Goal: Task Accomplishment & Management: Manage account settings

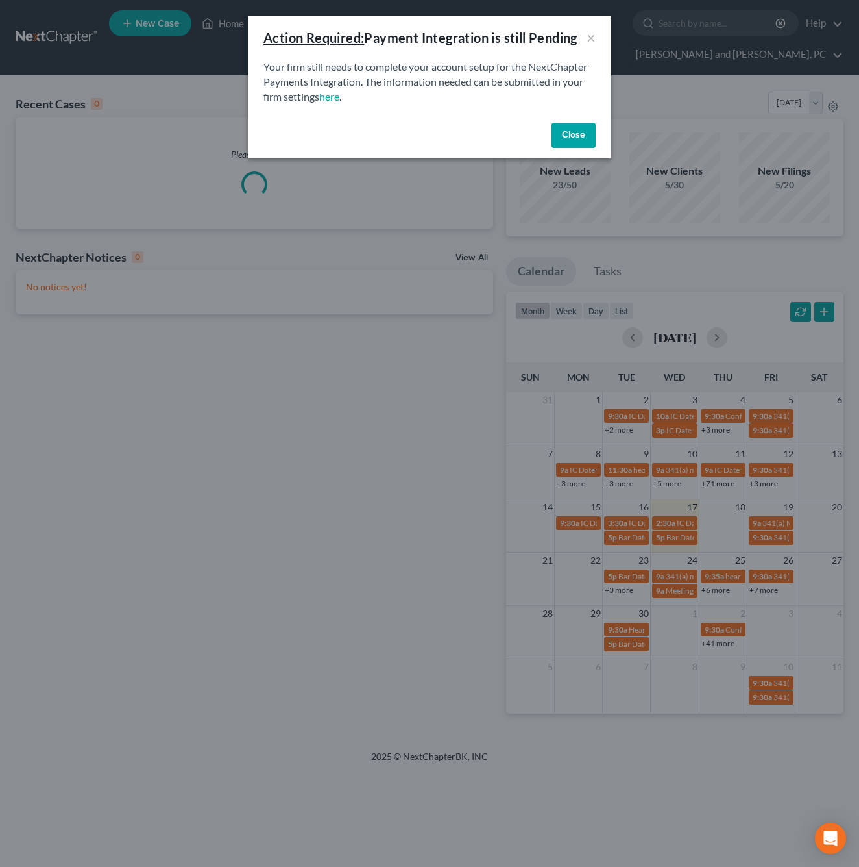
click at [595, 127] on button "Close" at bounding box center [574, 136] width 44 height 26
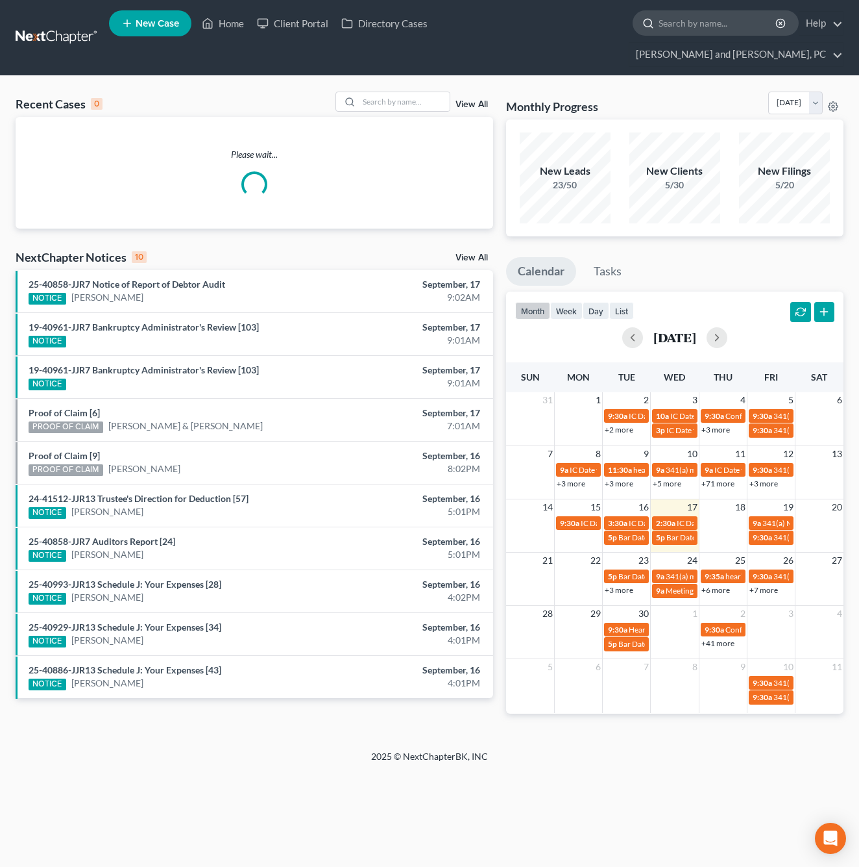
click at [659, 29] on input "search" at bounding box center [718, 23] width 119 height 24
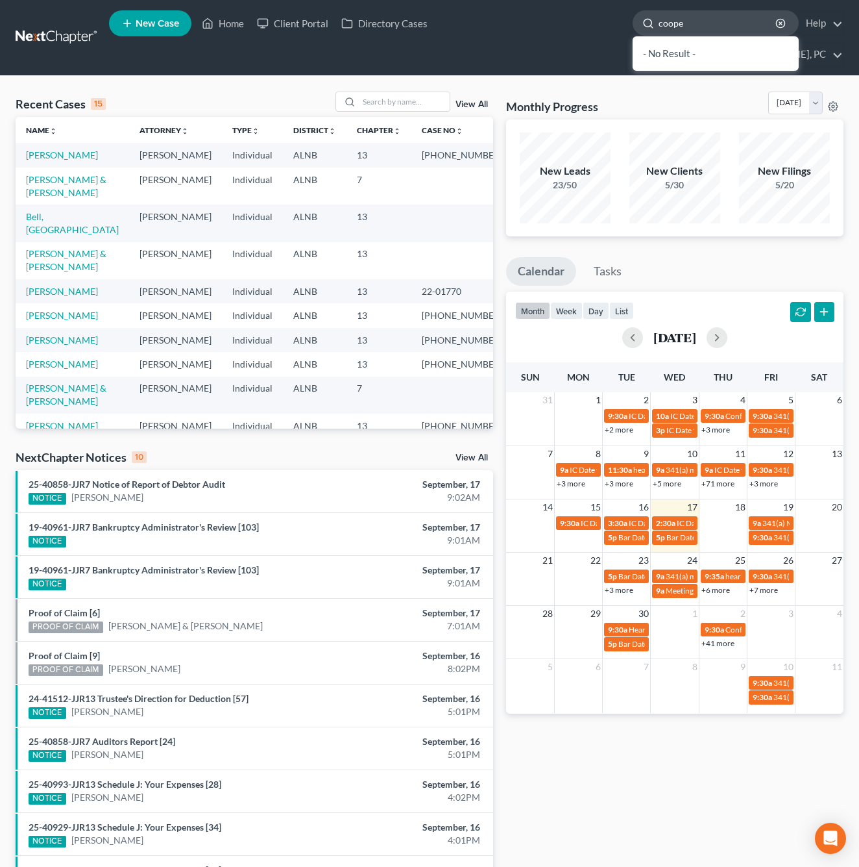
type input "[PERSON_NAME]"
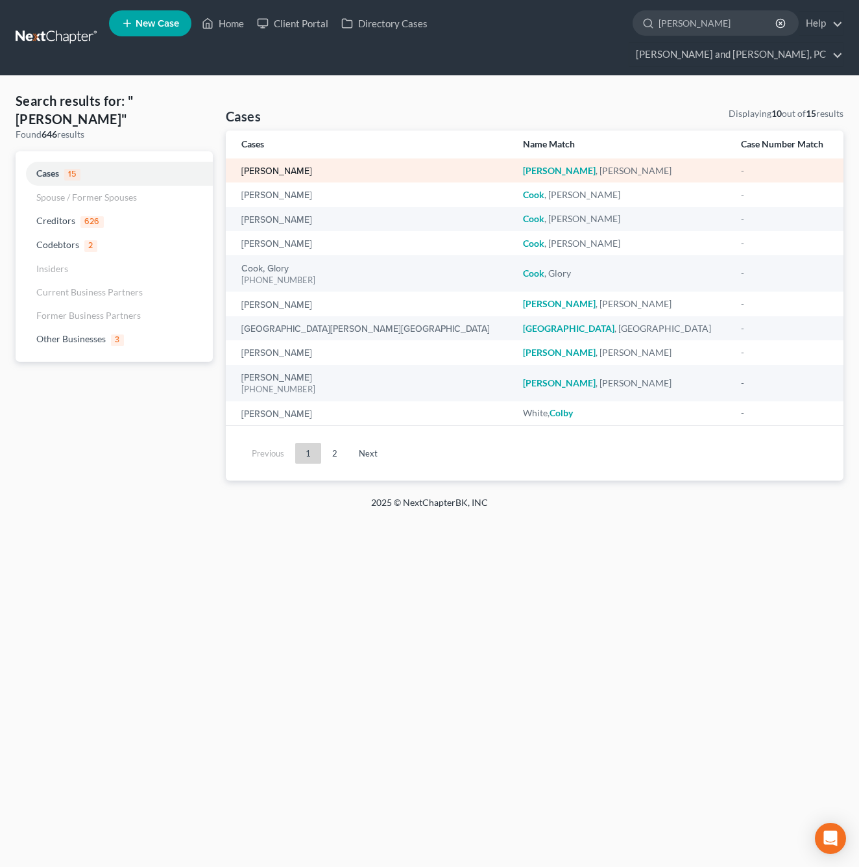
click at [288, 167] on link "[PERSON_NAME]" at bounding box center [276, 171] width 71 height 9
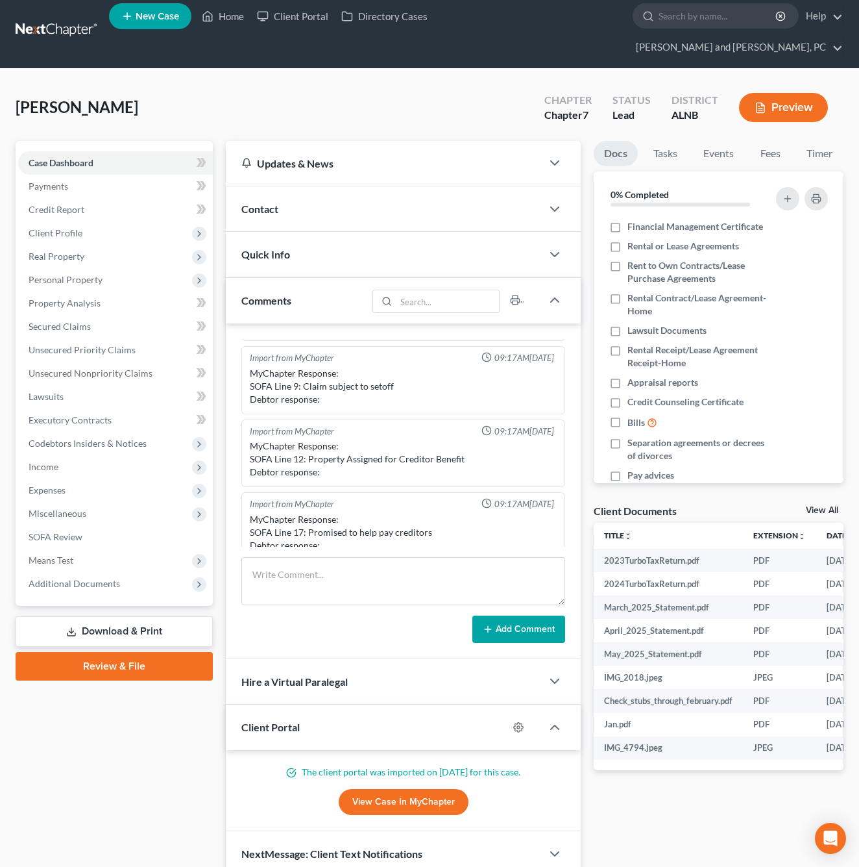
scroll to position [53, 0]
click at [80, 245] on span "Real Property" at bounding box center [115, 256] width 195 height 23
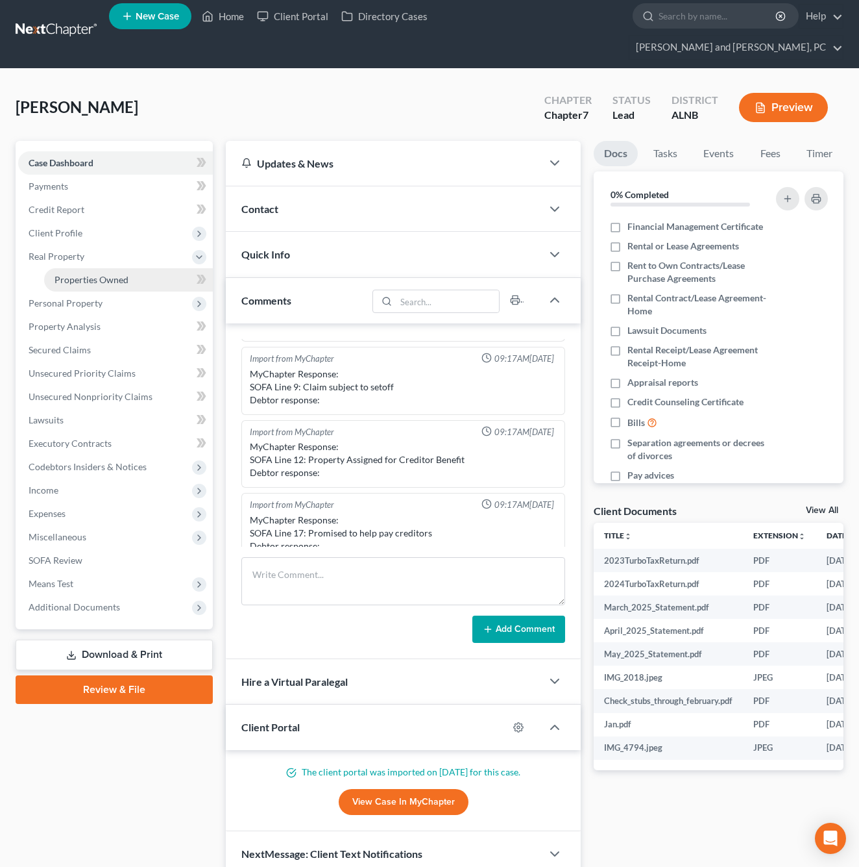
click at [72, 268] on link "Properties Owned" at bounding box center [128, 279] width 169 height 23
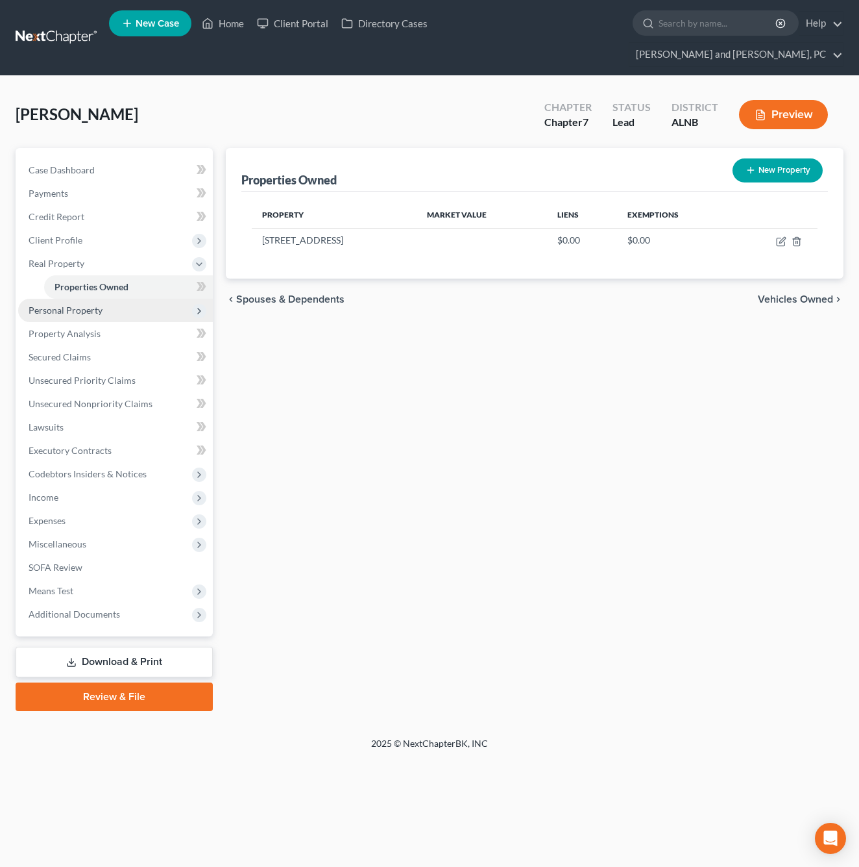
click at [84, 304] on span "Personal Property" at bounding box center [66, 309] width 74 height 11
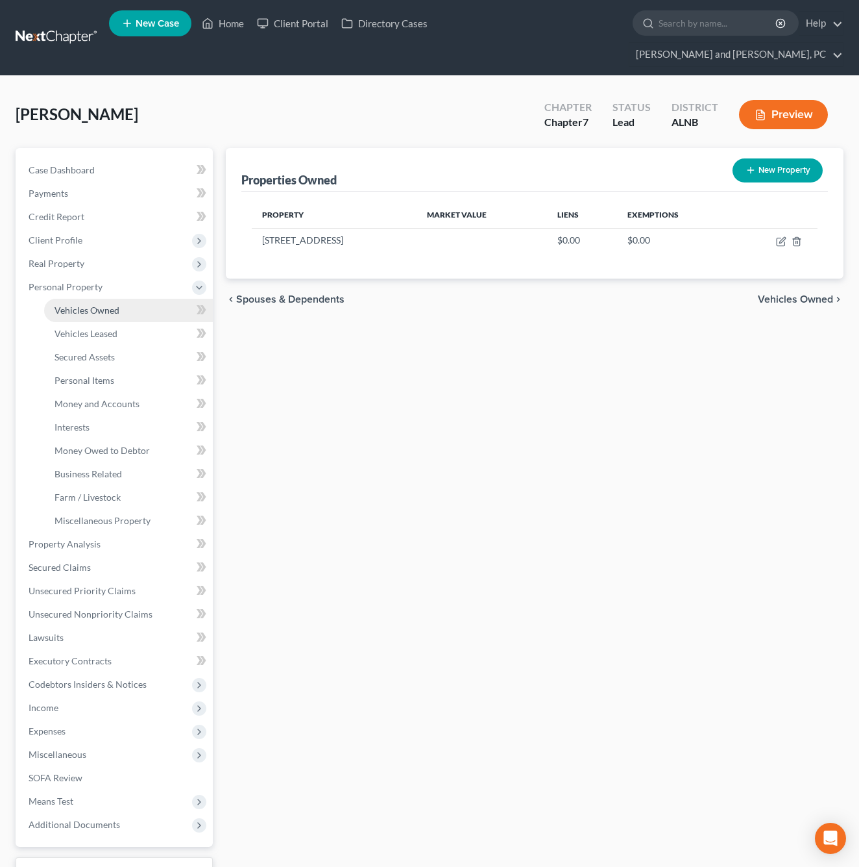
click at [86, 304] on span "Vehicles Owned" at bounding box center [87, 309] width 65 height 11
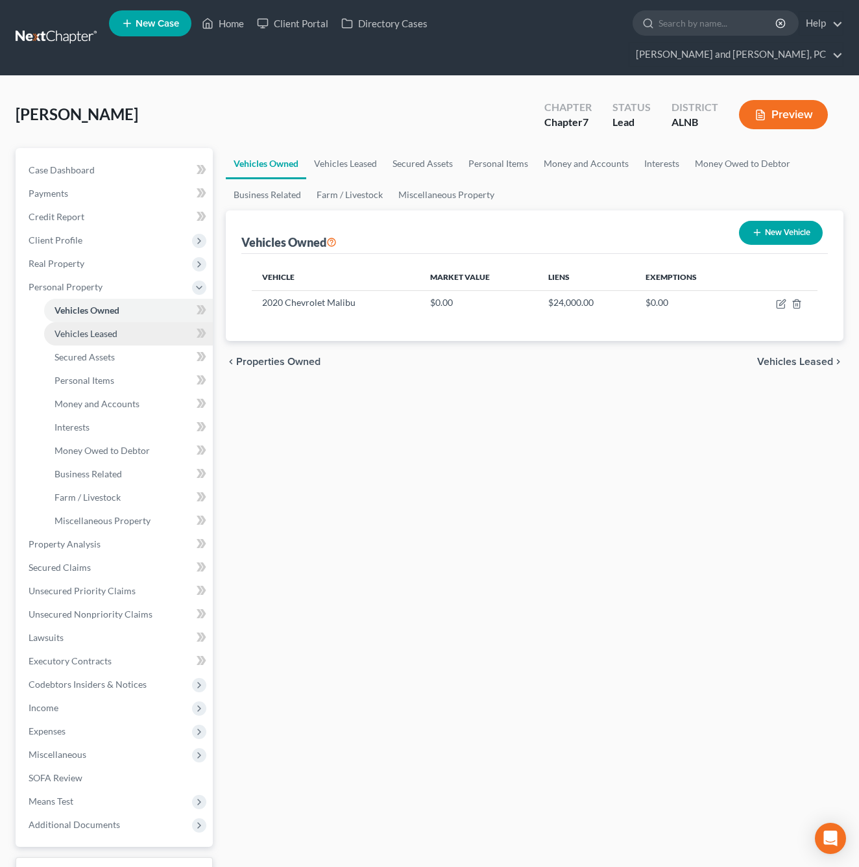
click at [91, 328] on span "Vehicles Leased" at bounding box center [86, 333] width 63 height 11
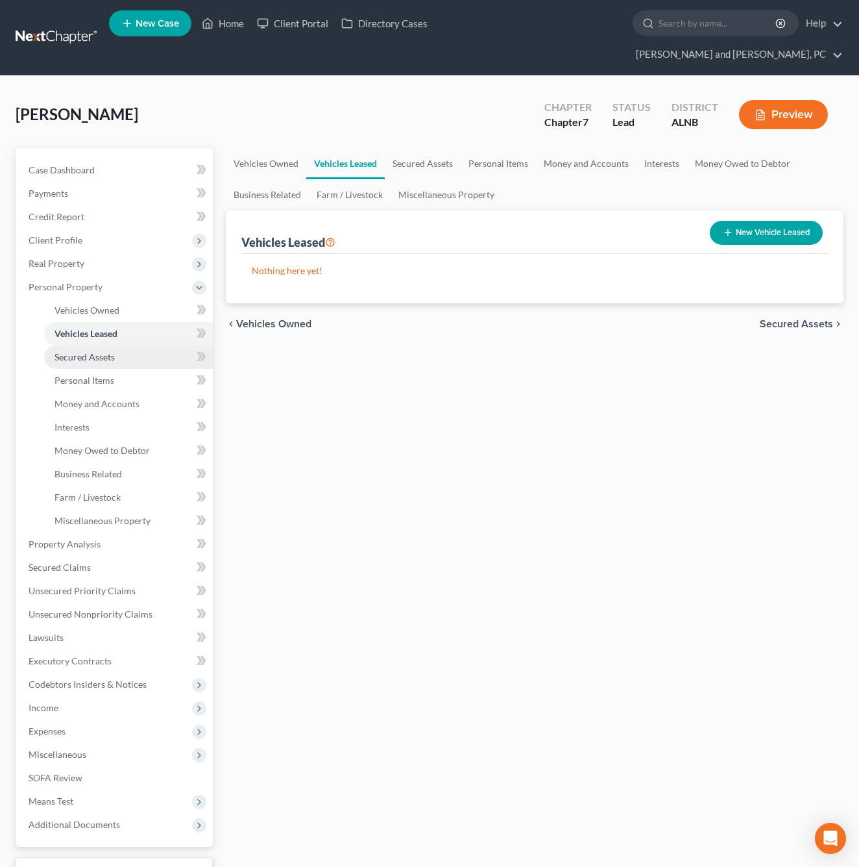
click at [87, 345] on link "Secured Assets" at bounding box center [128, 356] width 169 height 23
click at [83, 375] on span "Personal Items" at bounding box center [85, 380] width 60 height 11
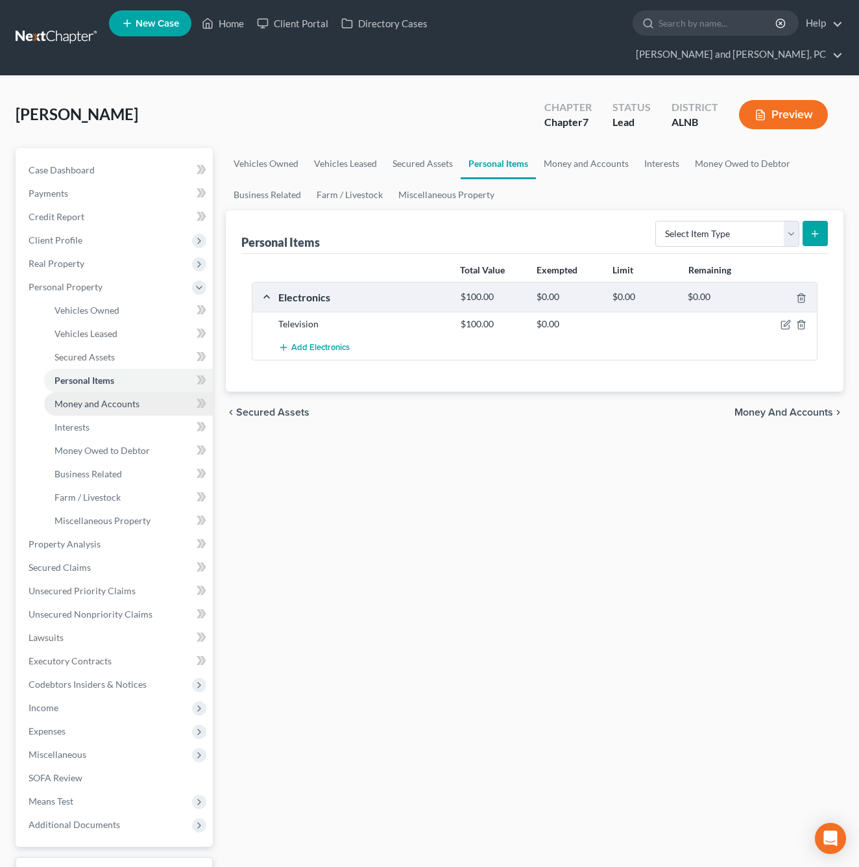
click at [79, 398] on span "Money and Accounts" at bounding box center [97, 403] width 85 height 11
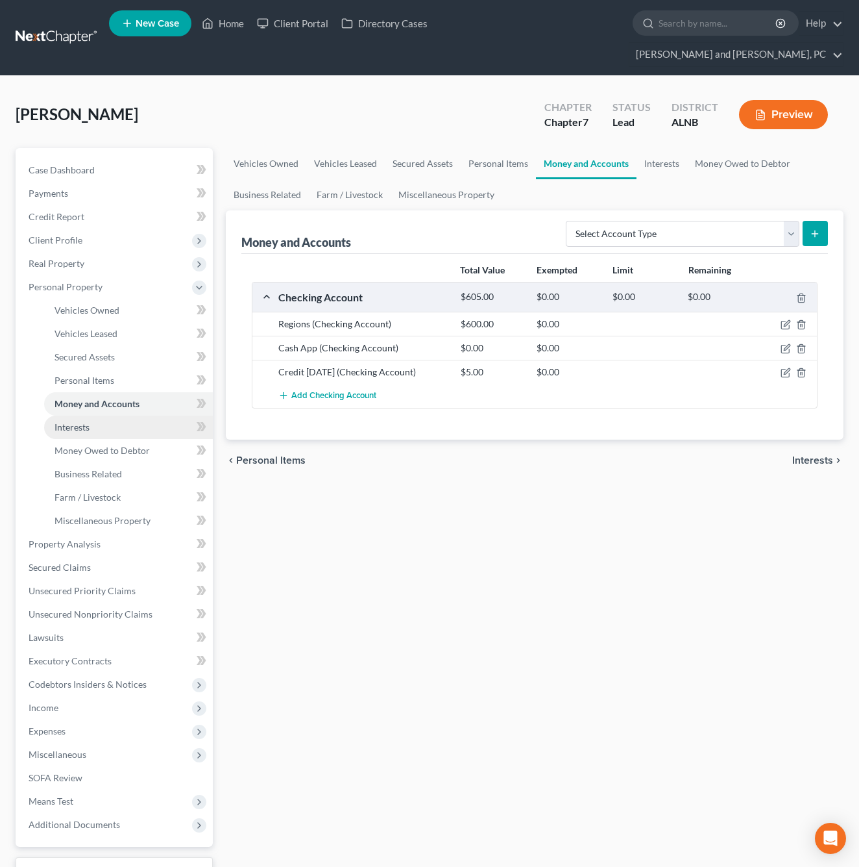
click at [71, 421] on span "Interests" at bounding box center [72, 426] width 35 height 11
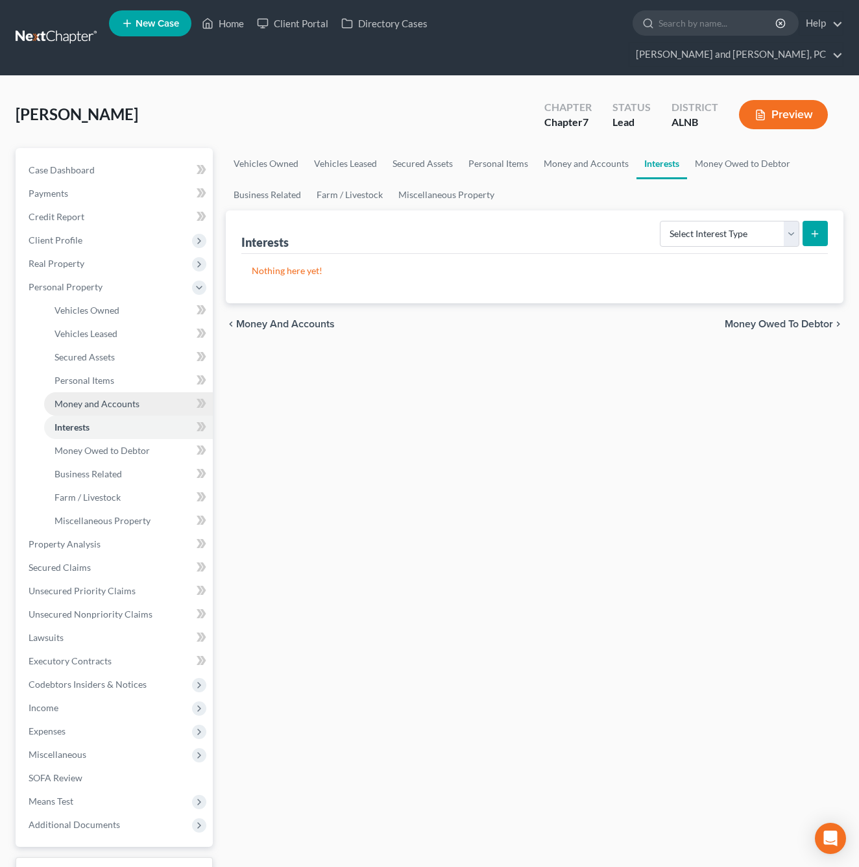
click at [80, 398] on span "Money and Accounts" at bounding box center [97, 403] width 85 height 11
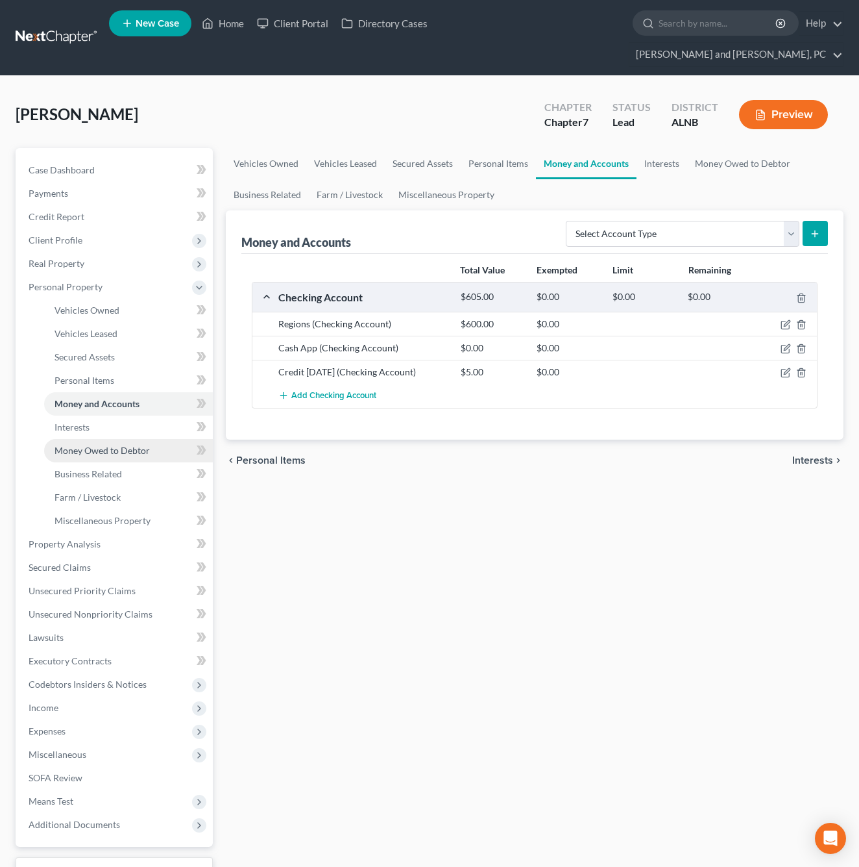
click at [87, 439] on link "Money Owed to Debtor" at bounding box center [128, 450] width 169 height 23
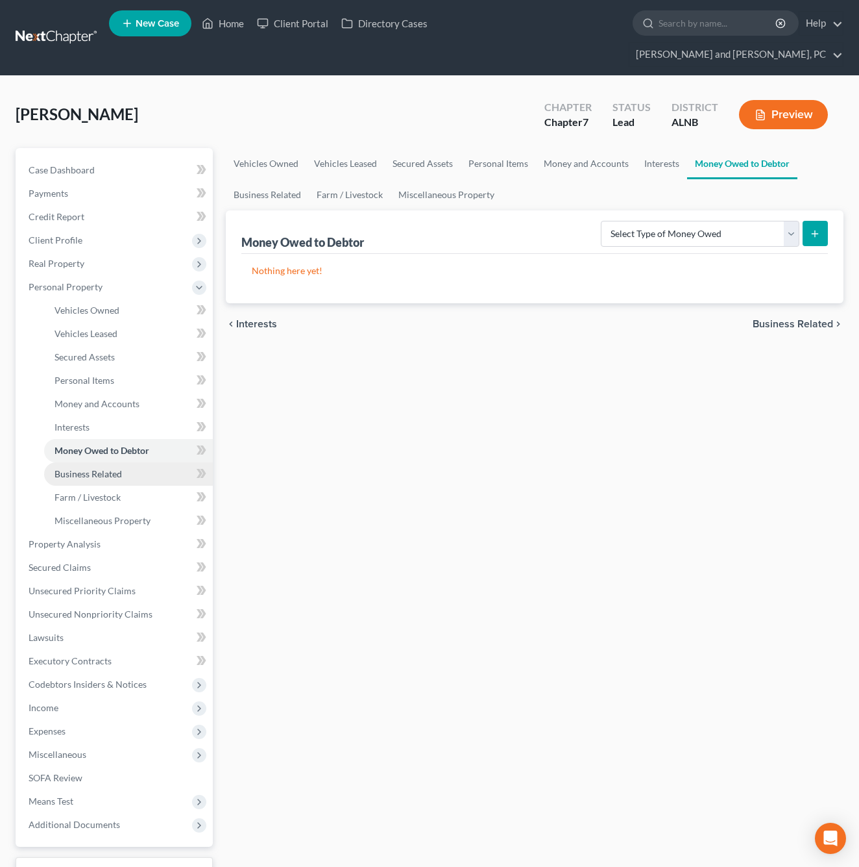
click at [85, 468] on span "Business Related" at bounding box center [89, 473] width 68 height 11
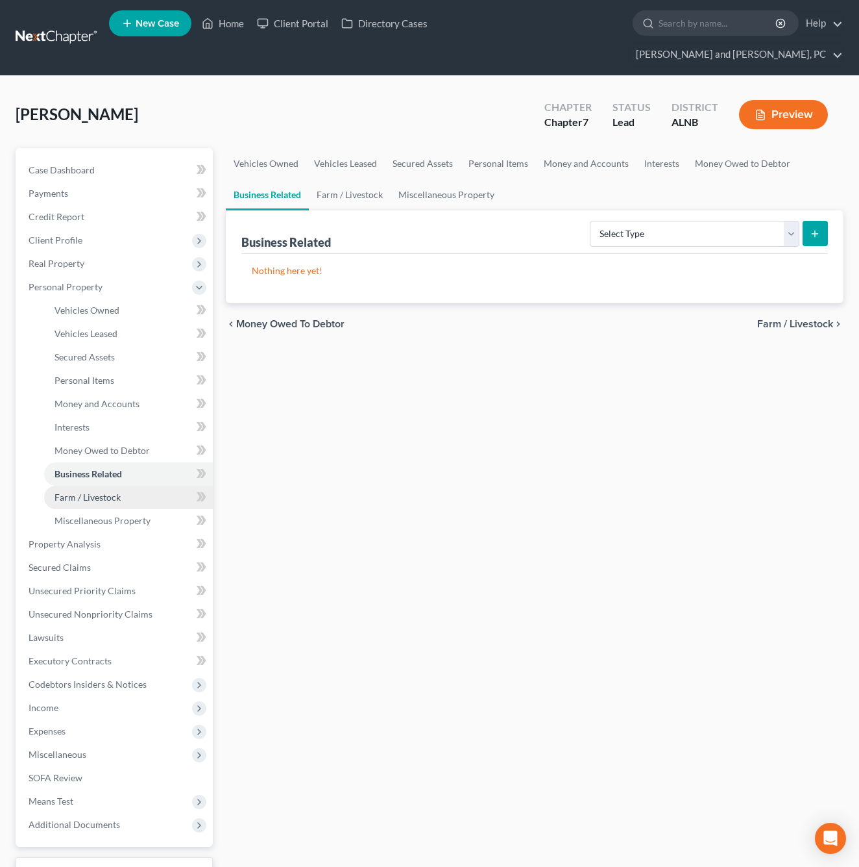
click at [79, 491] on span "Farm / Livestock" at bounding box center [88, 496] width 66 height 11
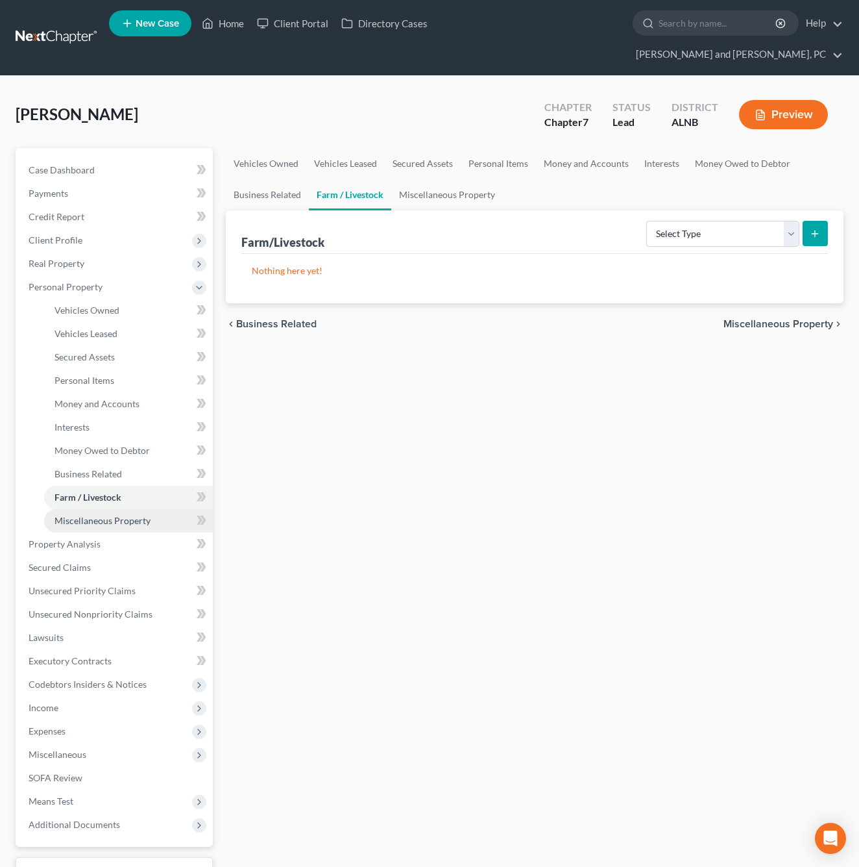
click at [79, 515] on span "Miscellaneous Property" at bounding box center [103, 520] width 96 height 11
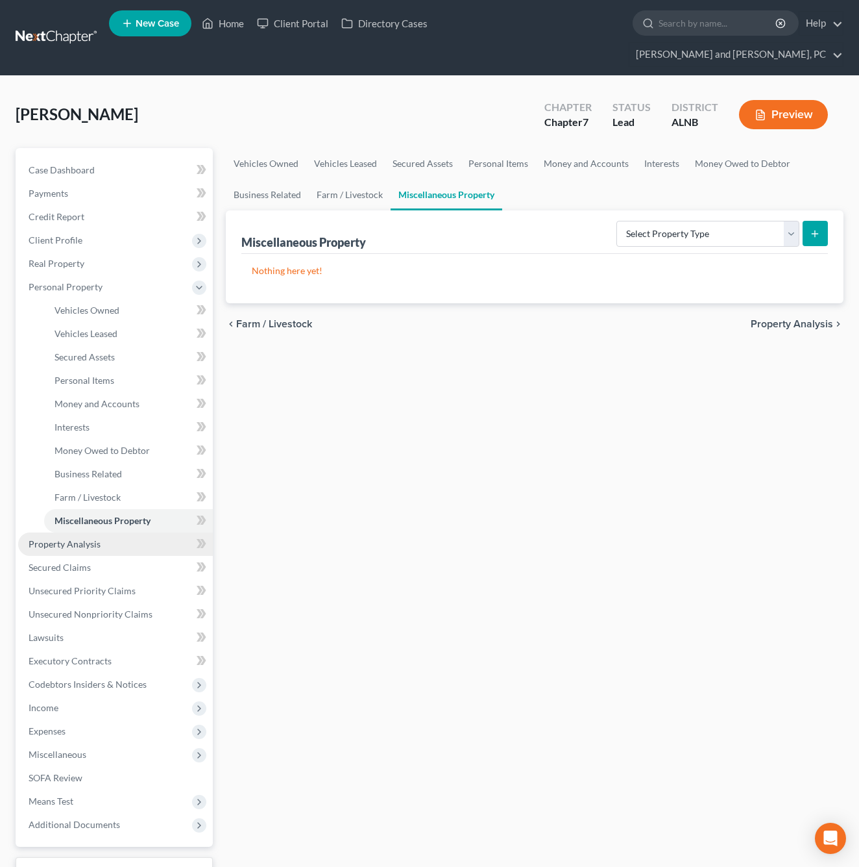
click at [72, 538] on span "Property Analysis" at bounding box center [65, 543] width 72 height 11
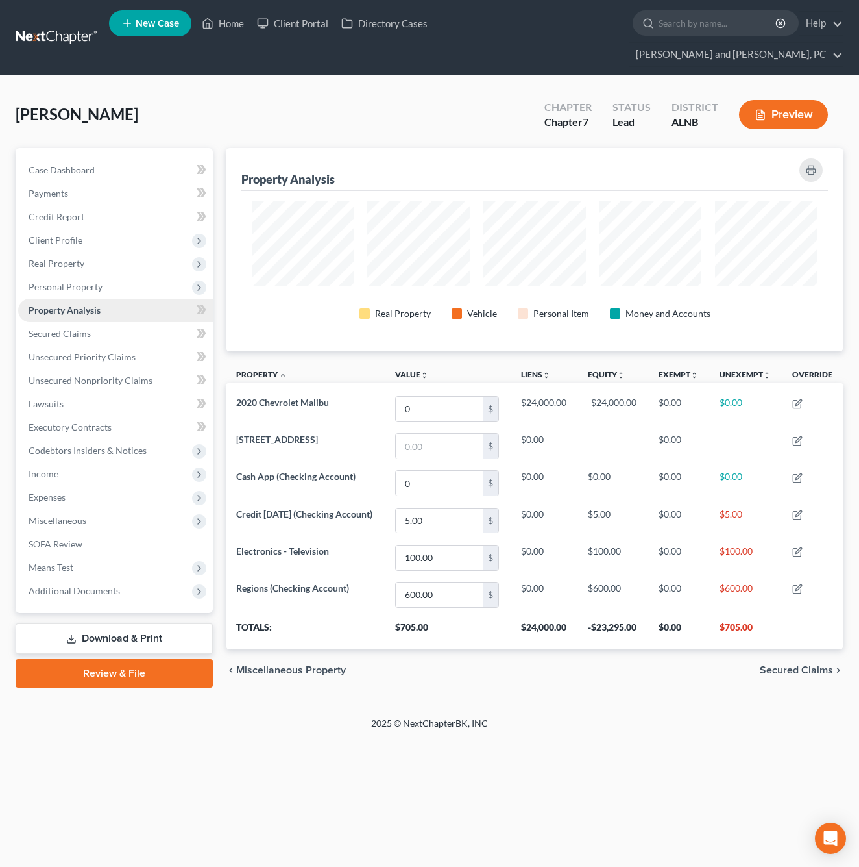
scroll to position [203, 618]
click at [90, 375] on span "Unsecured Nonpriority Claims" at bounding box center [91, 380] width 124 height 11
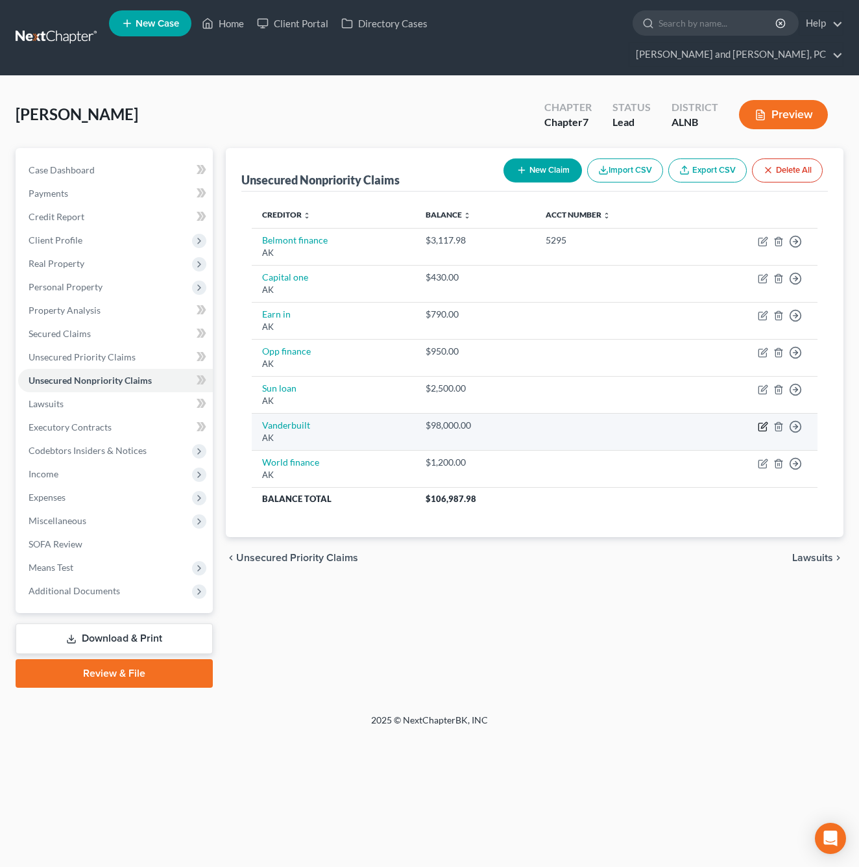
click at [765, 421] on icon "button" at bounding box center [763, 426] width 10 height 10
select select "1"
select select "11"
select select "3"
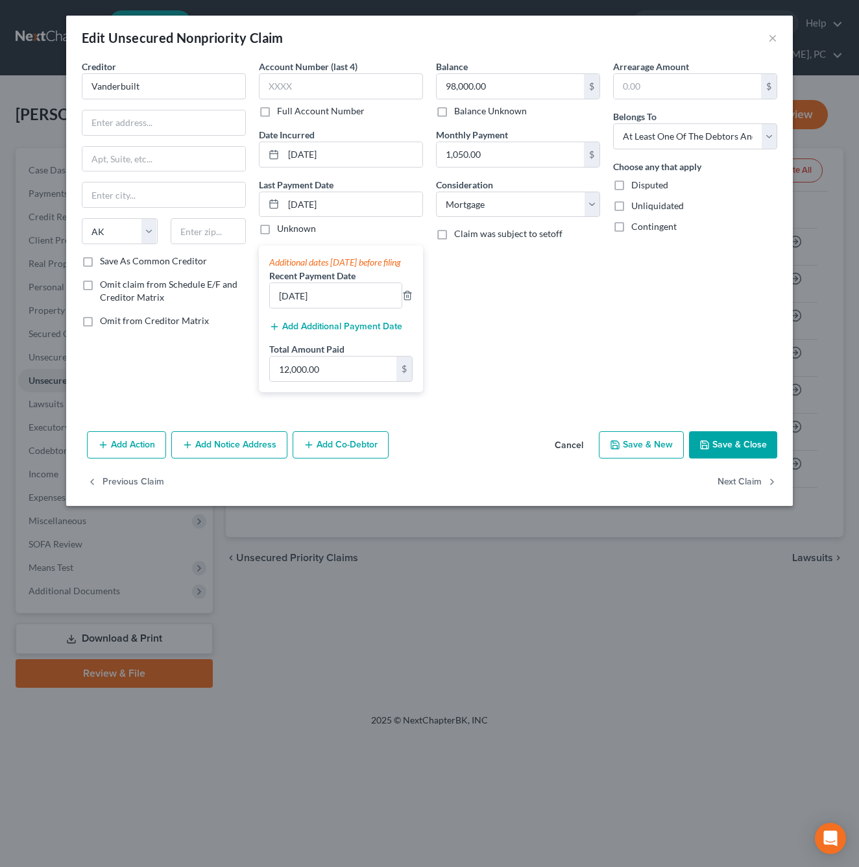
click at [594, 458] on button "Cancel" at bounding box center [569, 445] width 49 height 26
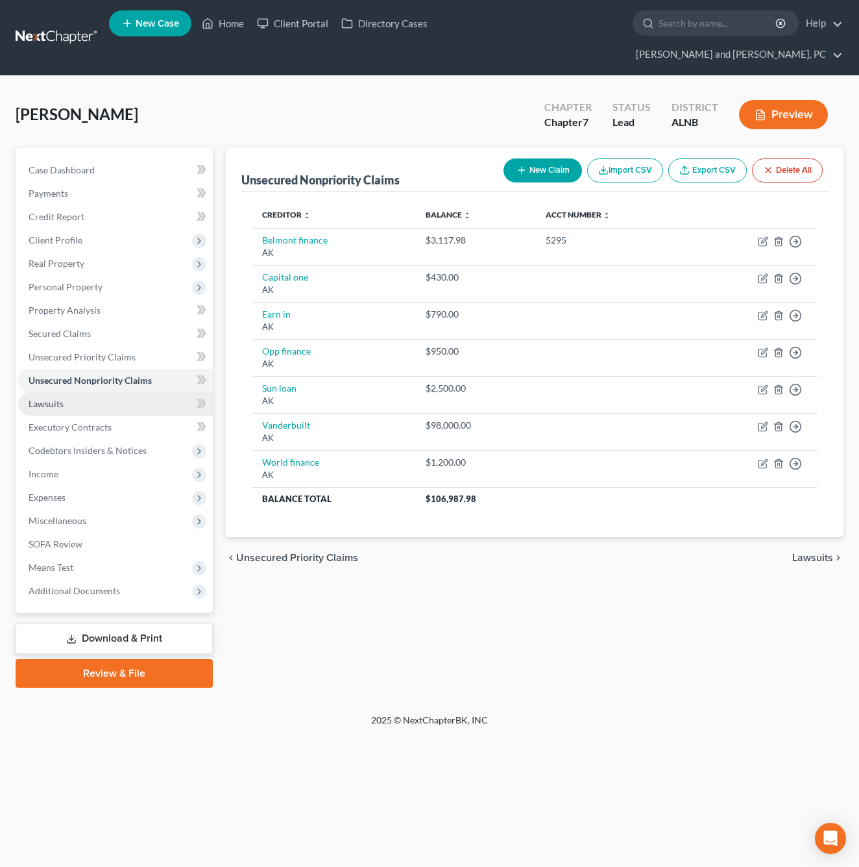
click at [75, 392] on link "Lawsuits" at bounding box center [115, 403] width 195 height 23
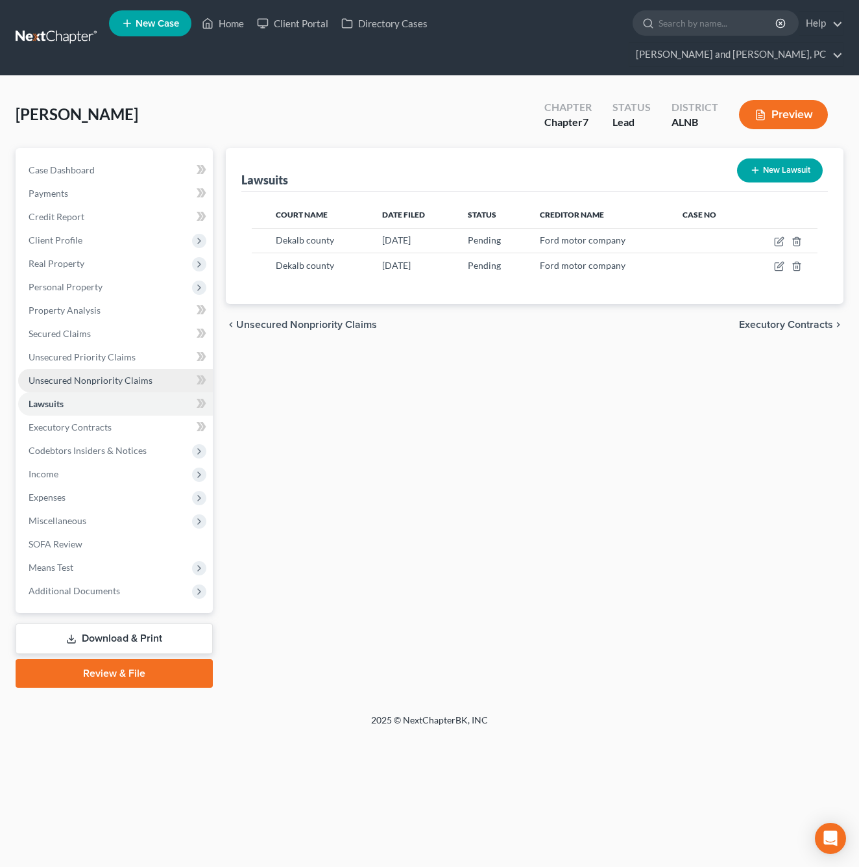
click at [87, 375] on span "Unsecured Nonpriority Claims" at bounding box center [91, 380] width 124 height 11
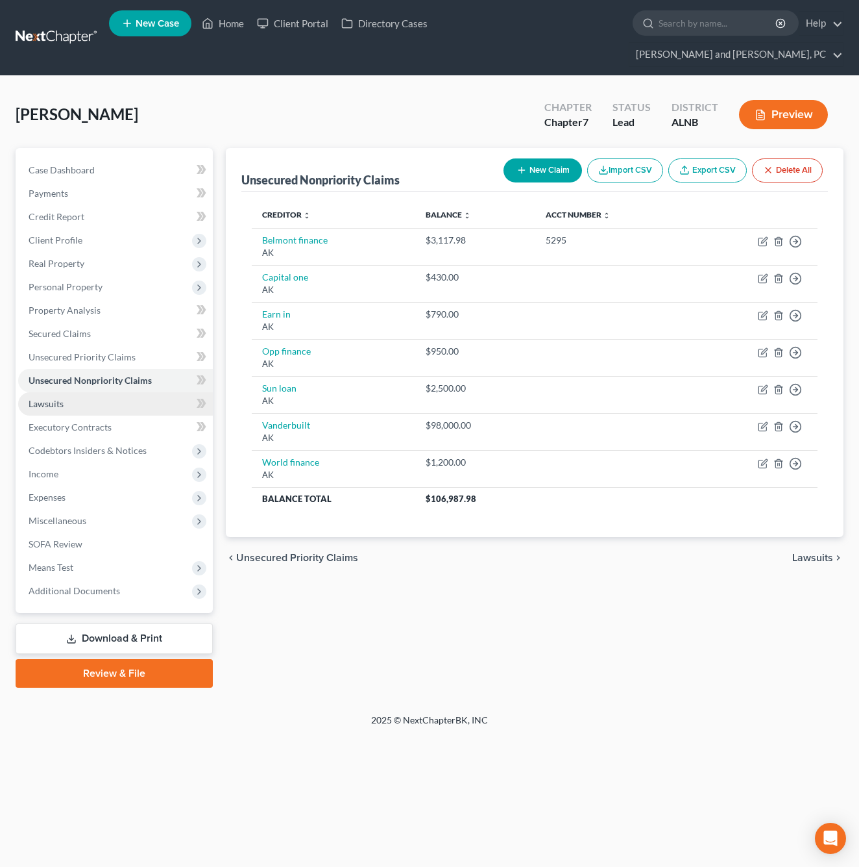
click at [80, 392] on link "Lawsuits" at bounding box center [115, 403] width 195 height 23
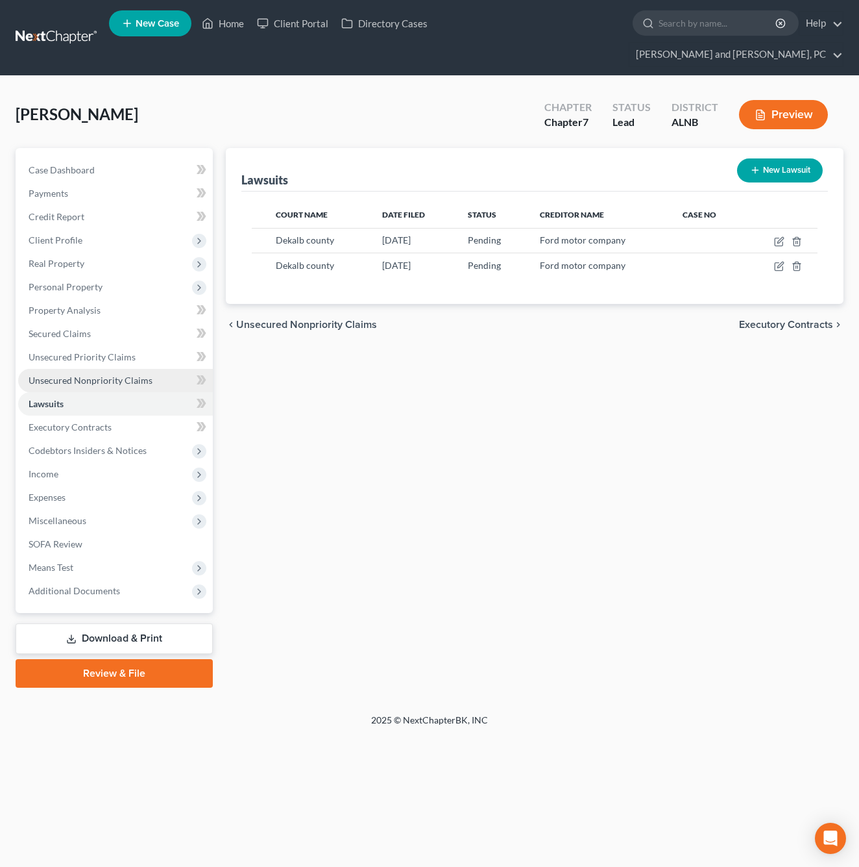
click at [92, 375] on span "Unsecured Nonpriority Claims" at bounding box center [91, 380] width 124 height 11
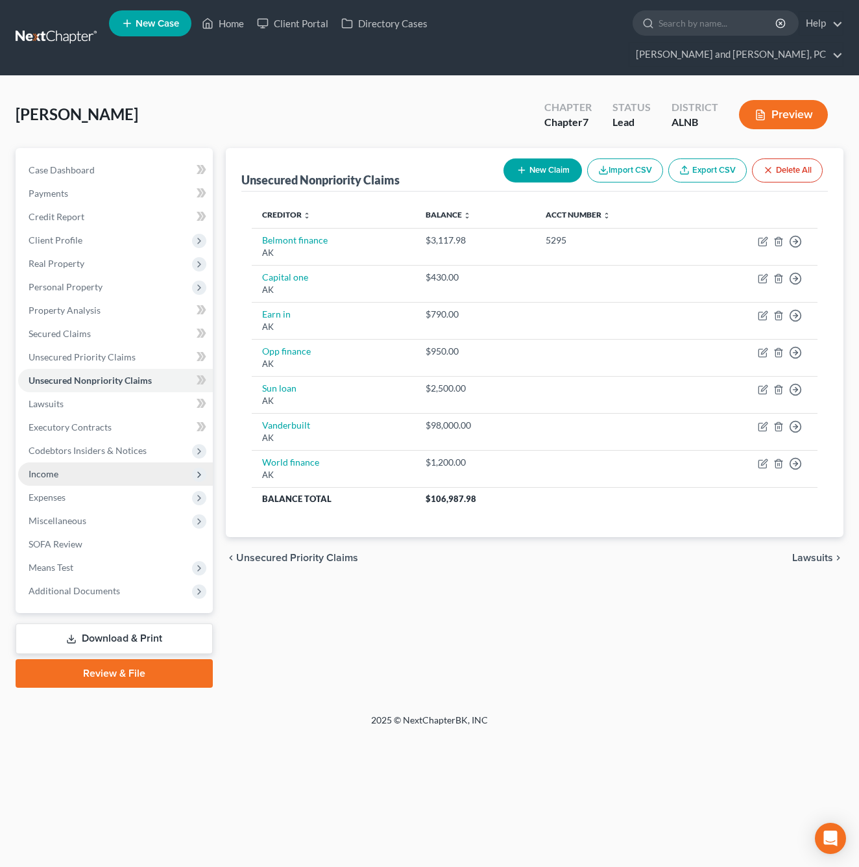
click at [84, 462] on span "Income" at bounding box center [115, 473] width 195 height 23
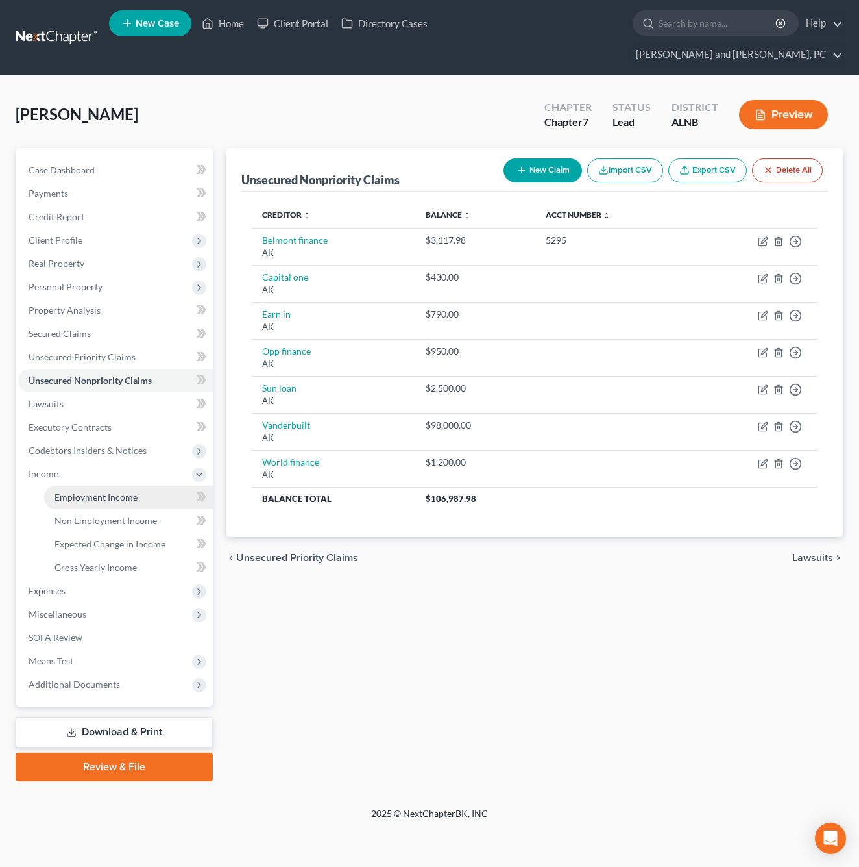
click at [108, 491] on span "Employment Income" at bounding box center [96, 496] width 83 height 11
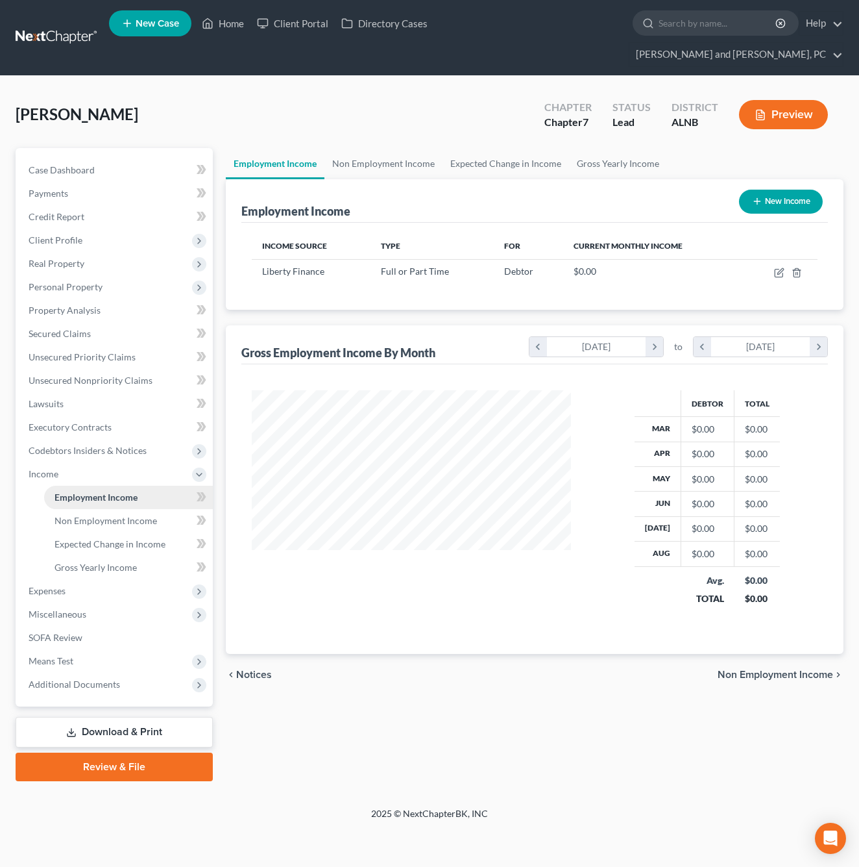
scroll to position [232, 345]
click at [69, 579] on span "Expenses" at bounding box center [115, 590] width 195 height 23
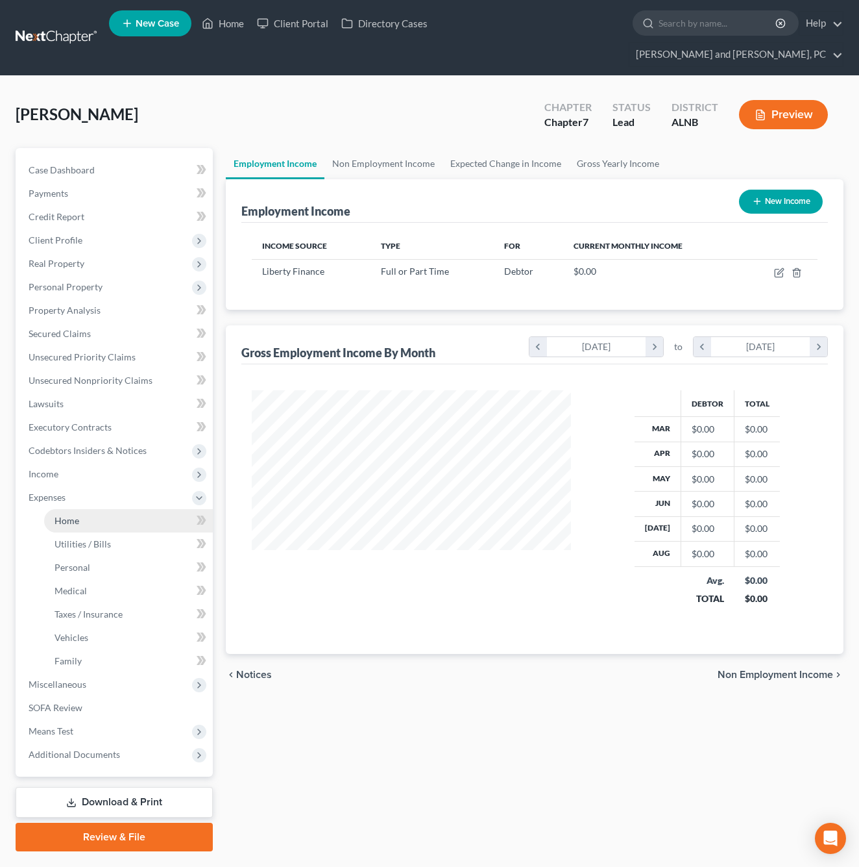
click at [79, 515] on span "Home" at bounding box center [67, 520] width 25 height 11
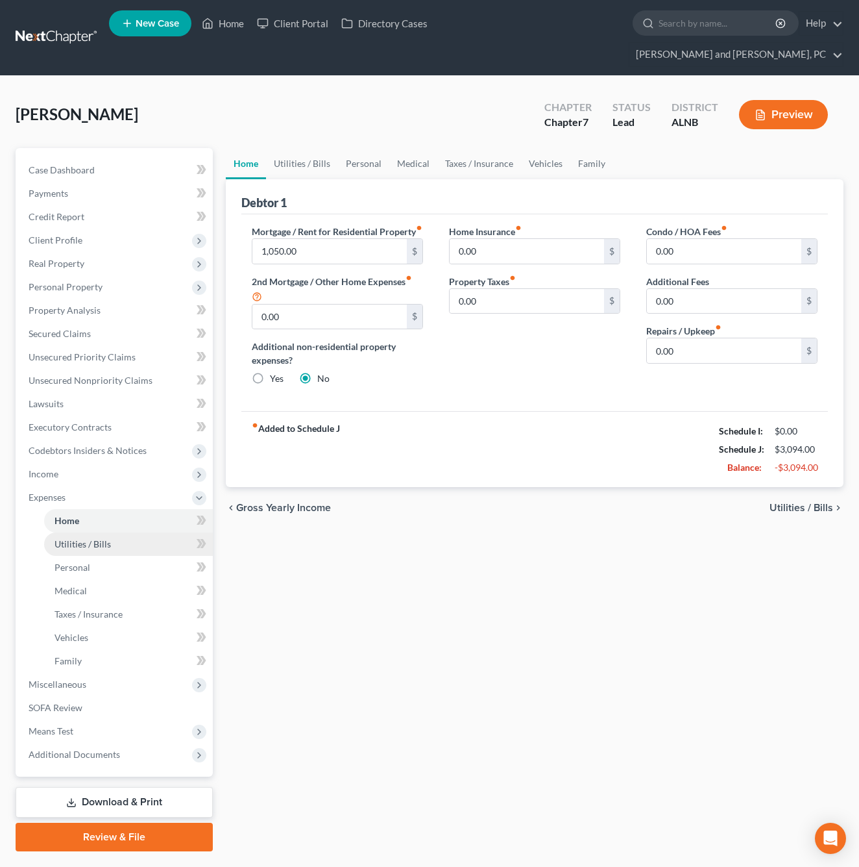
click at [101, 532] on link "Utilities / Bills" at bounding box center [128, 543] width 169 height 23
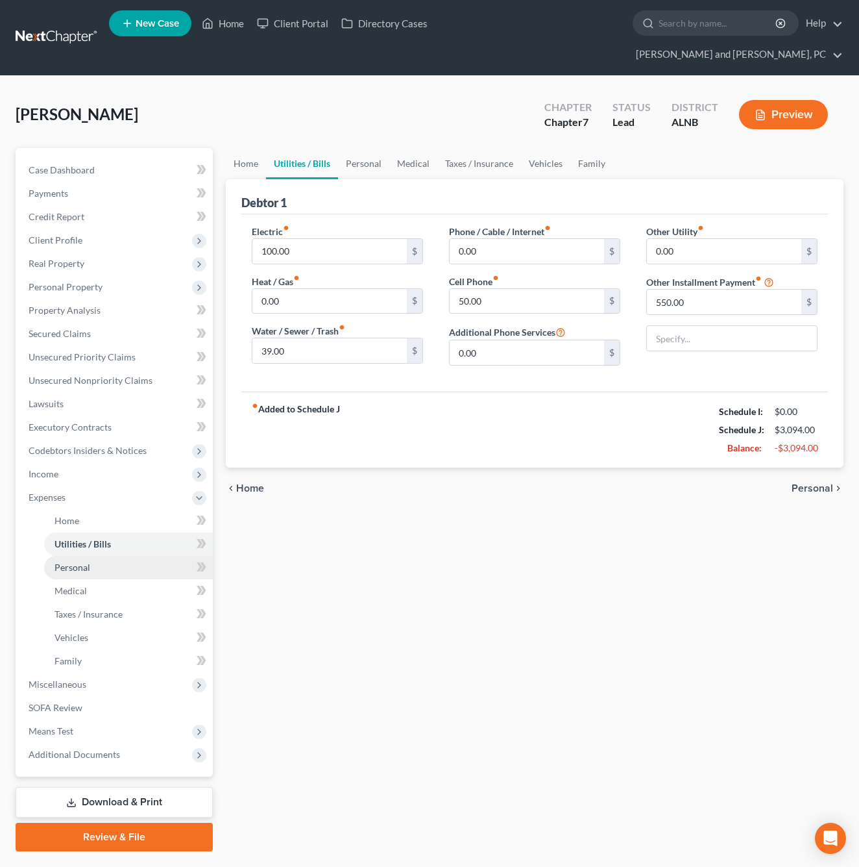
click at [93, 556] on link "Personal" at bounding box center [128, 567] width 169 height 23
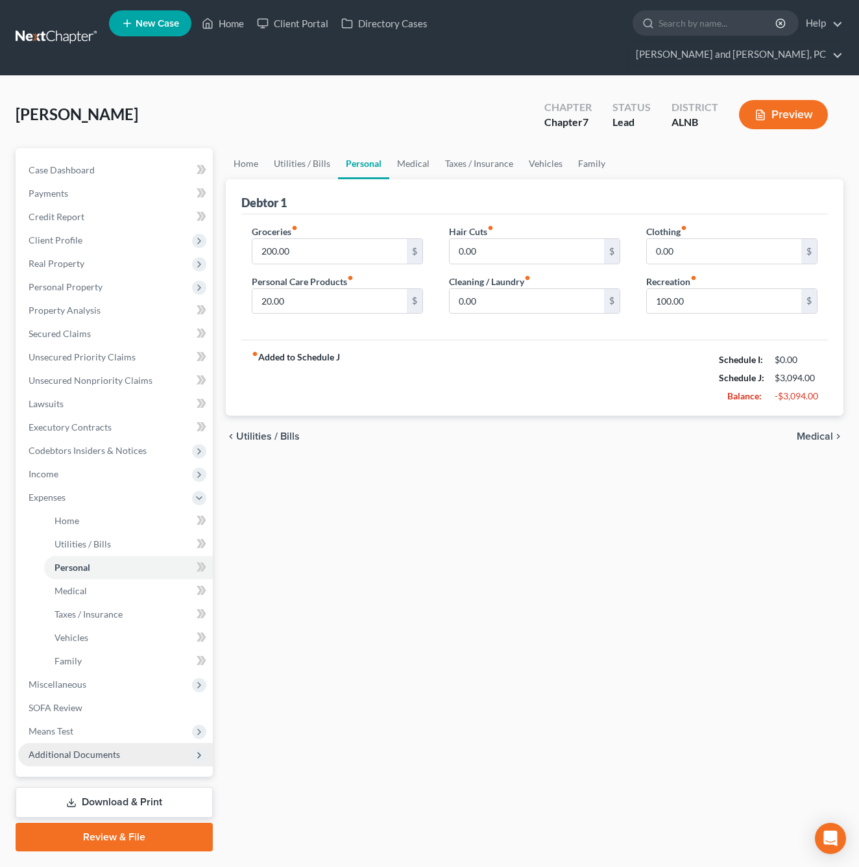
click at [97, 748] on span "Additional Documents" at bounding box center [75, 753] width 92 height 11
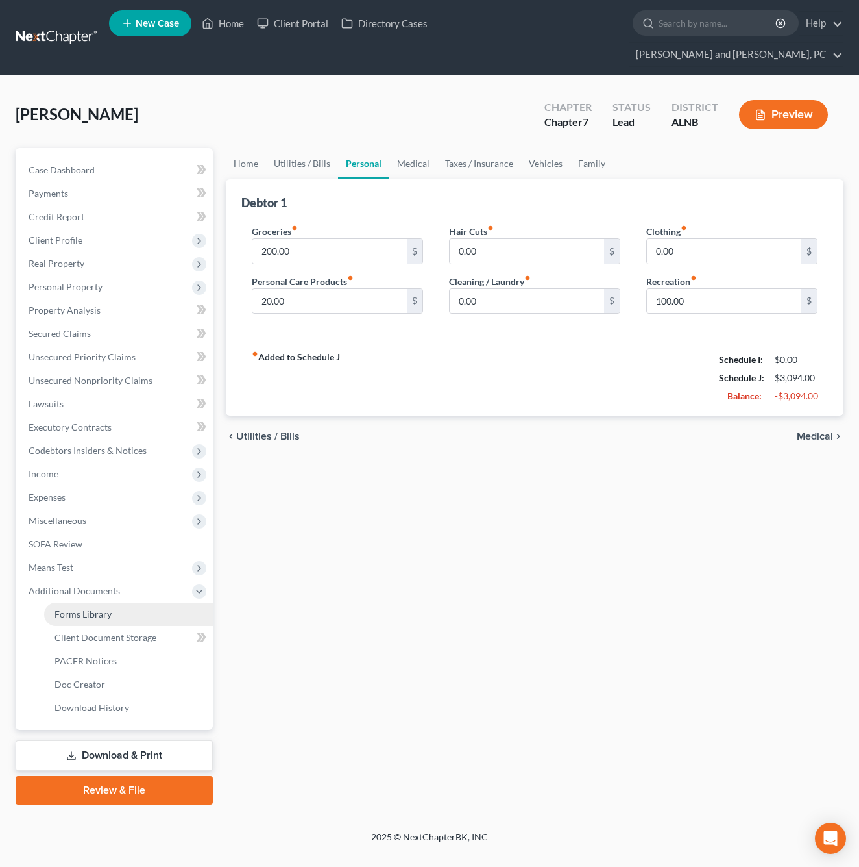
click at [88, 602] on link "Forms Library" at bounding box center [128, 613] width 169 height 23
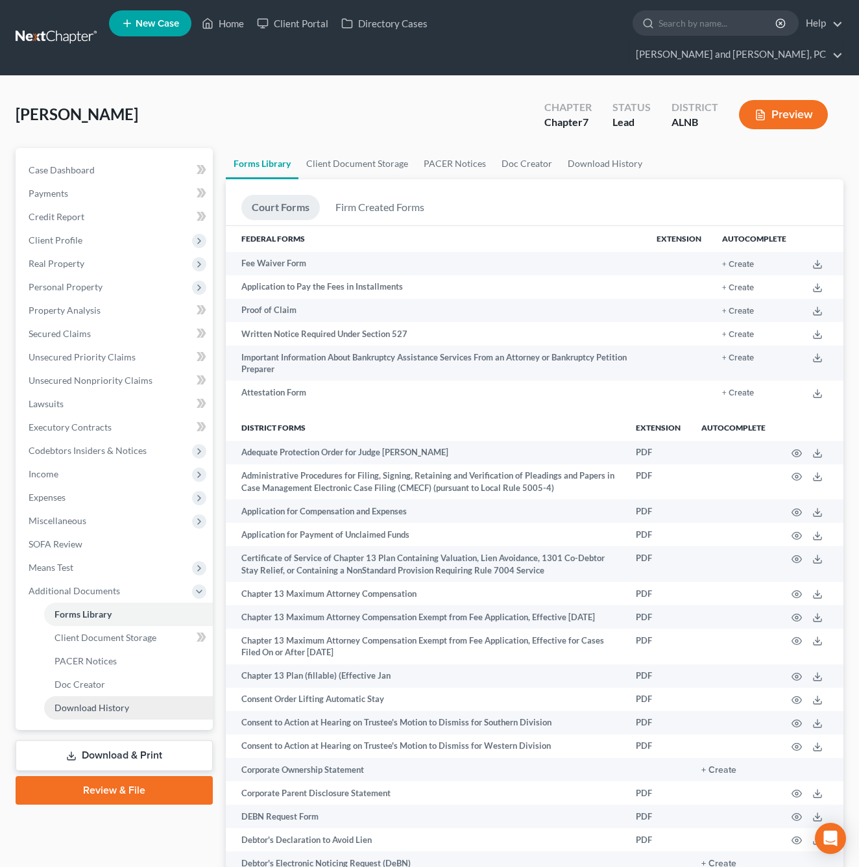
click at [99, 702] on span "Download History" at bounding box center [92, 707] width 75 height 11
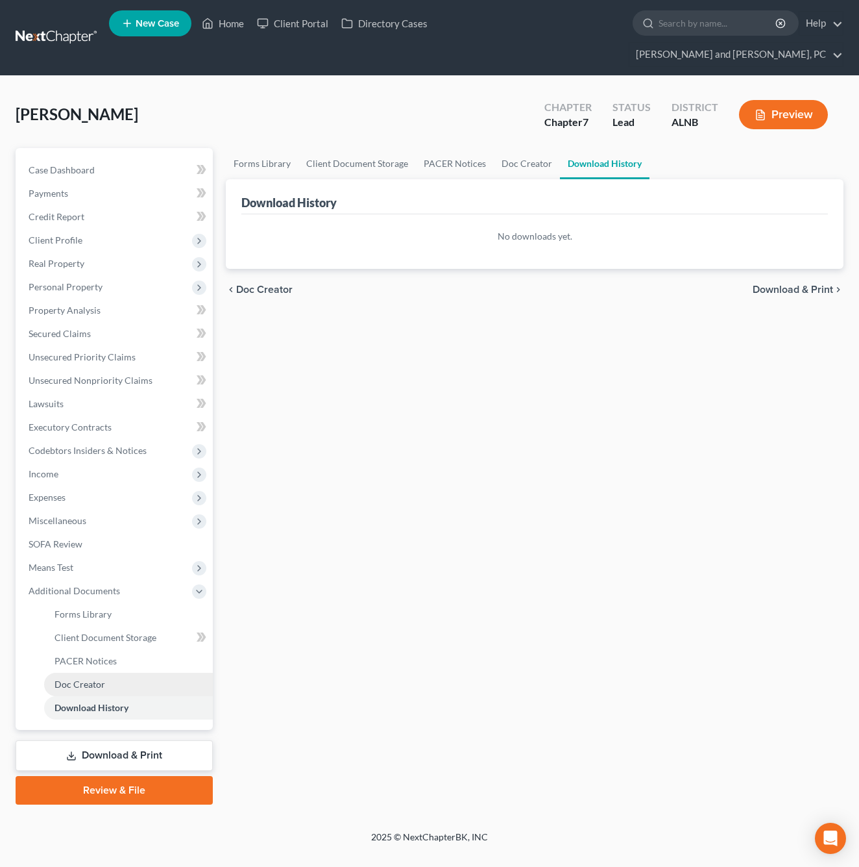
click at [93, 678] on span "Doc Creator" at bounding box center [80, 683] width 51 height 11
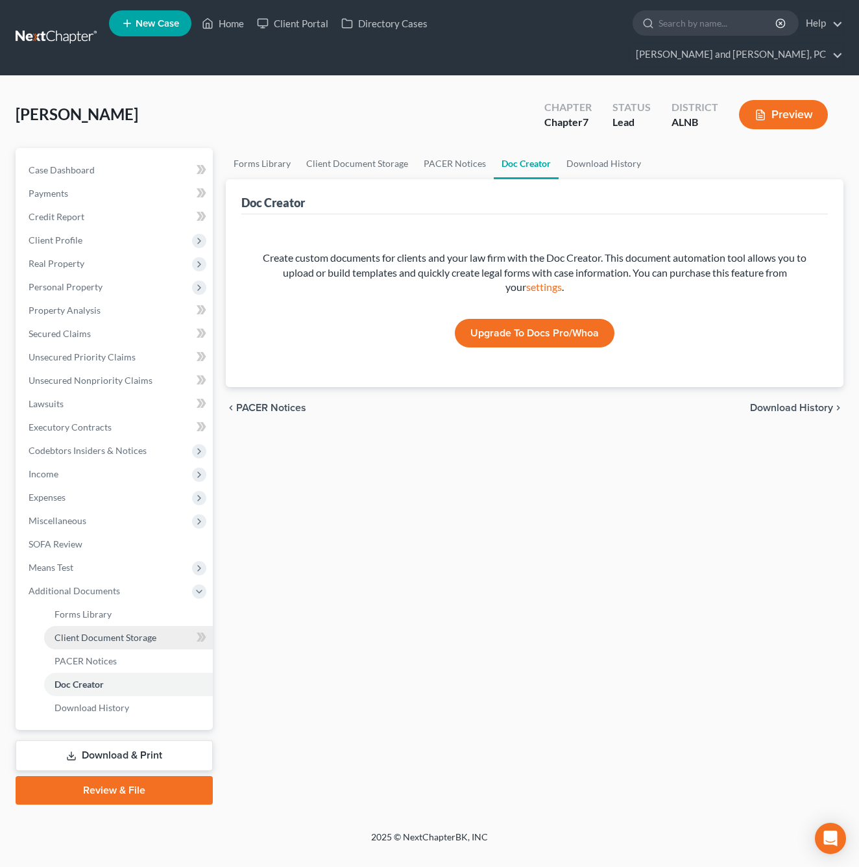
click at [99, 626] on link "Client Document Storage" at bounding box center [128, 637] width 169 height 23
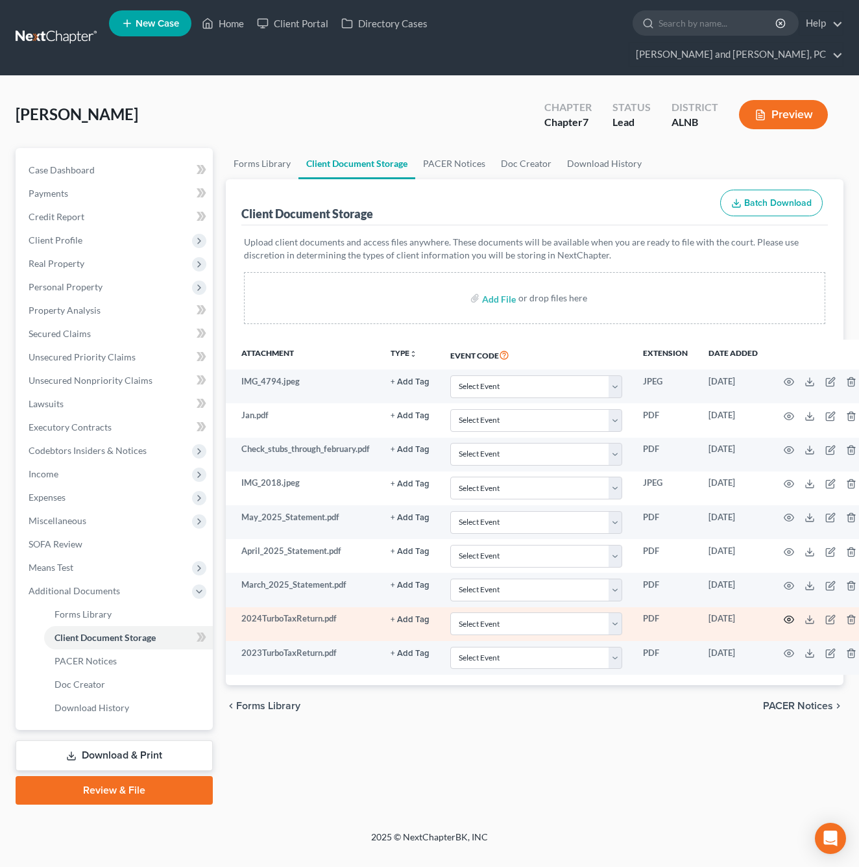
click at [792, 614] on icon "button" at bounding box center [789, 619] width 10 height 10
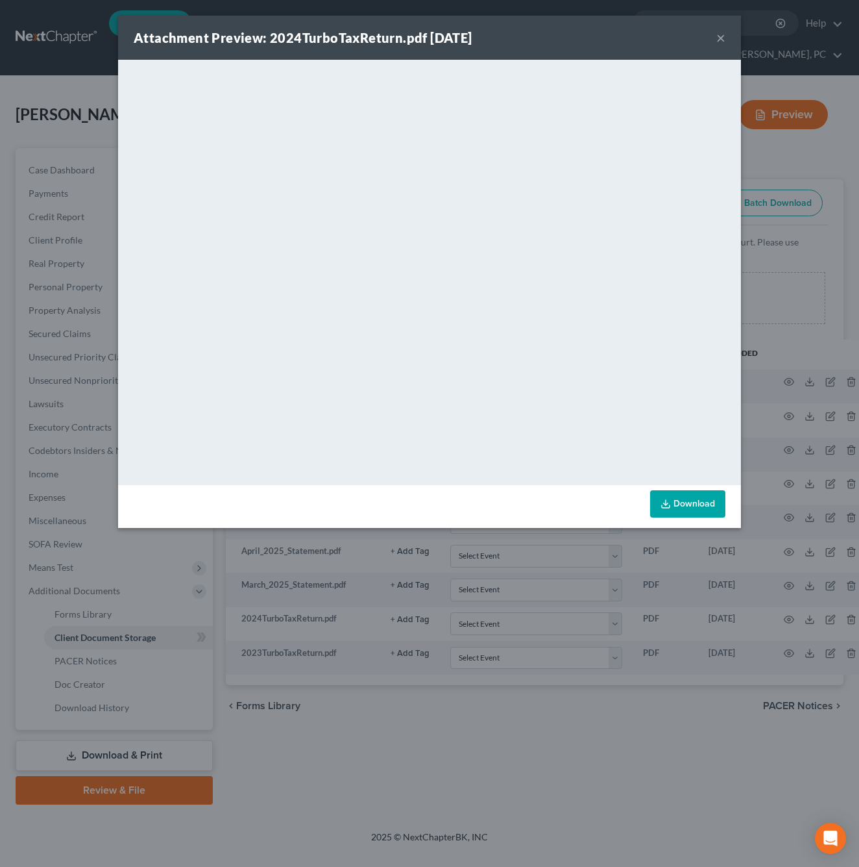
click at [726, 38] on div "Attachment Preview: 2024TurboTaxReturn.pdf [DATE] ×" at bounding box center [429, 38] width 623 height 44
click at [721, 36] on button "×" at bounding box center [721, 38] width 9 height 16
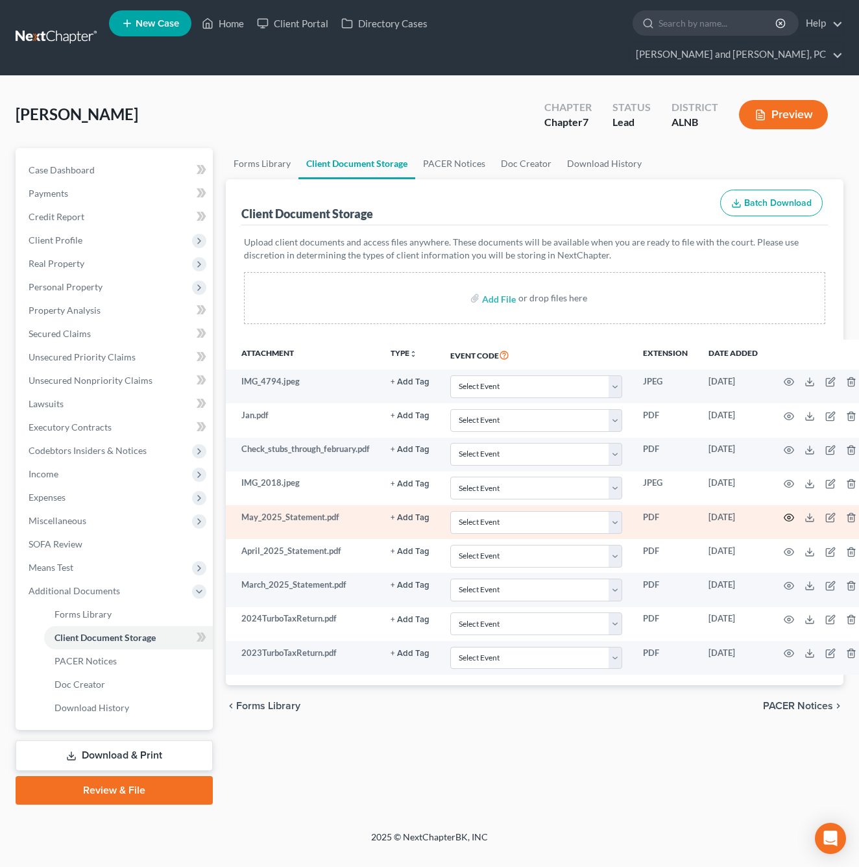
click at [791, 514] on icon "button" at bounding box center [789, 517] width 10 height 7
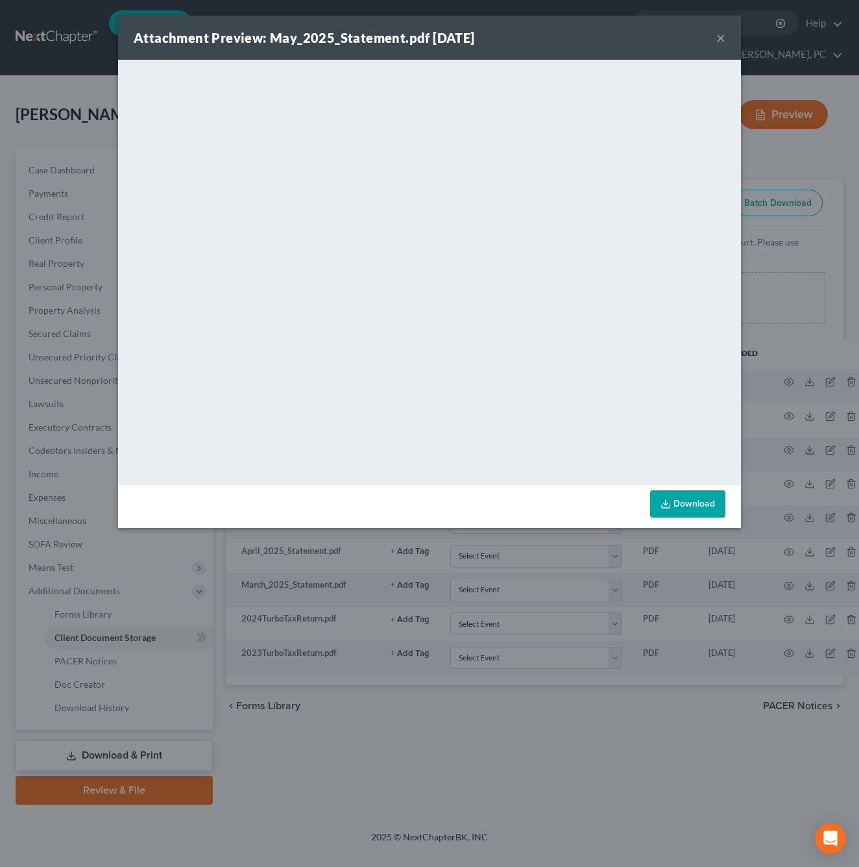
click at [716, 37] on div "Attachment Preview: May_2025_Statement.pdf [DATE] ×" at bounding box center [429, 38] width 623 height 44
click at [721, 38] on button "×" at bounding box center [721, 38] width 9 height 16
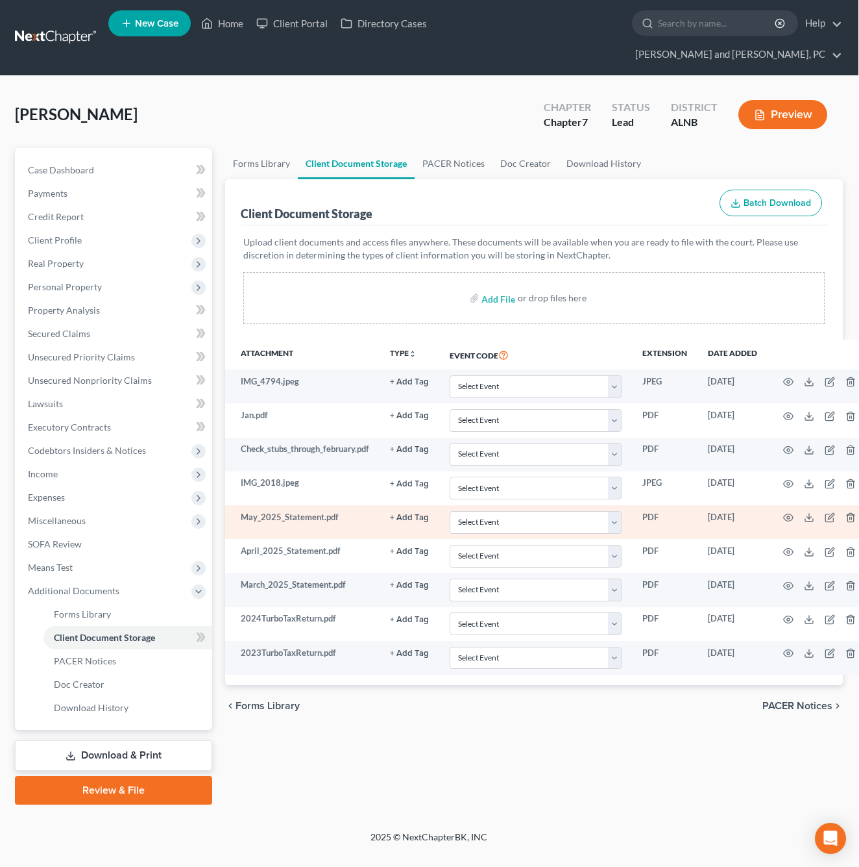
scroll to position [0, 1]
click at [786, 512] on icon "button" at bounding box center [788, 517] width 10 height 10
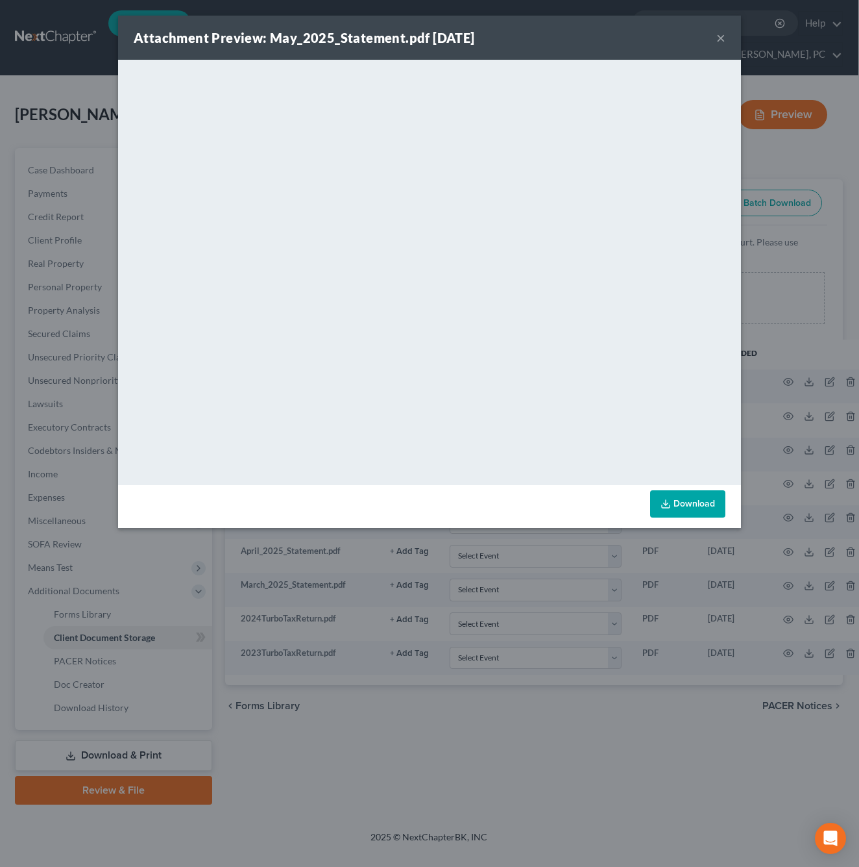
click at [721, 42] on button "×" at bounding box center [721, 38] width 9 height 16
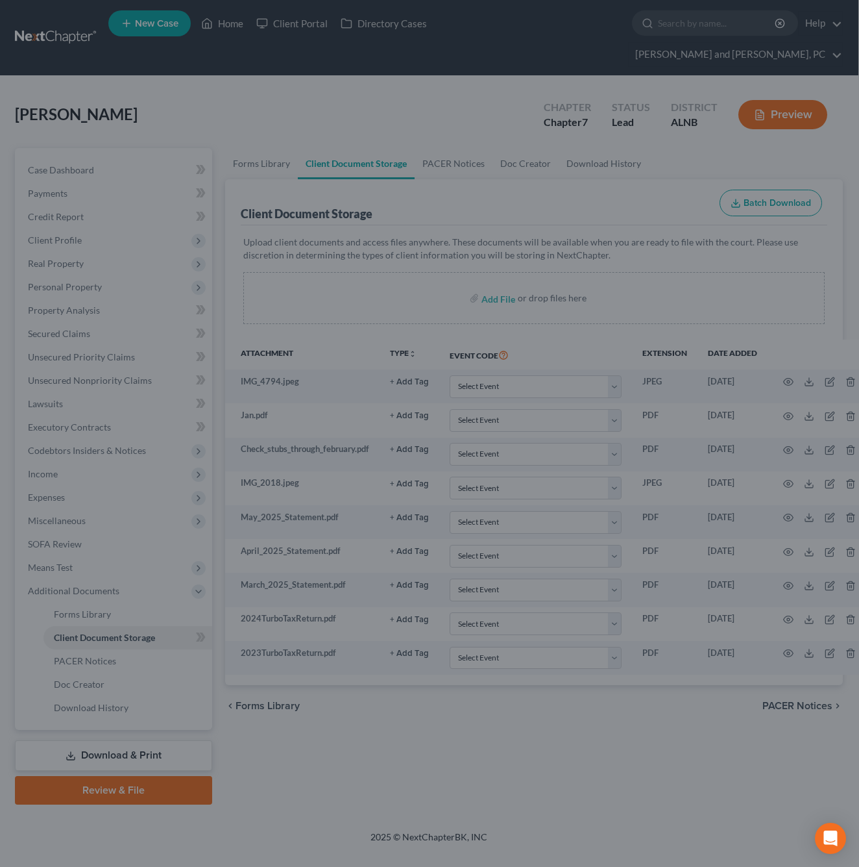
click at [721, 42] on div at bounding box center [429, 433] width 859 height 867
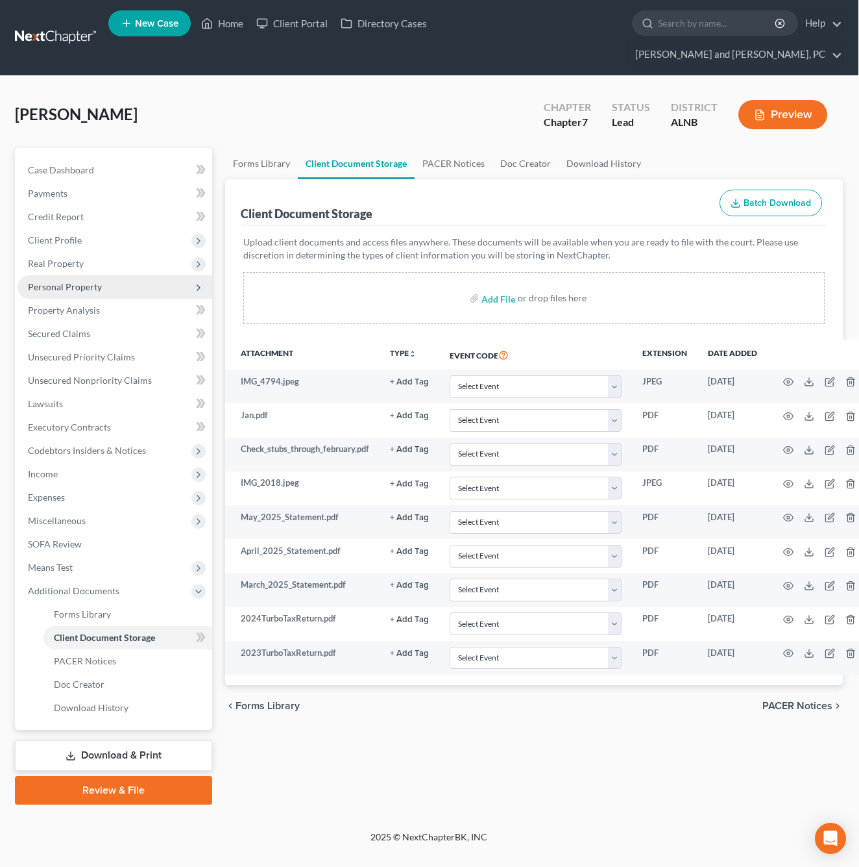
click at [62, 281] on span "Personal Property" at bounding box center [65, 286] width 74 height 11
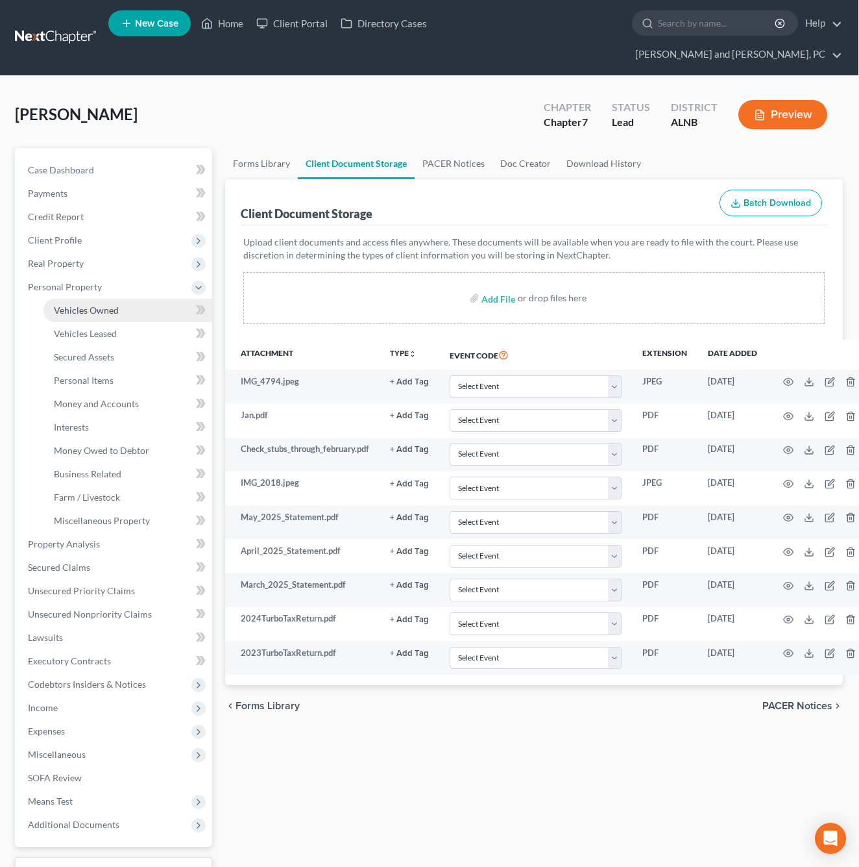
click at [77, 304] on span "Vehicles Owned" at bounding box center [86, 309] width 65 height 11
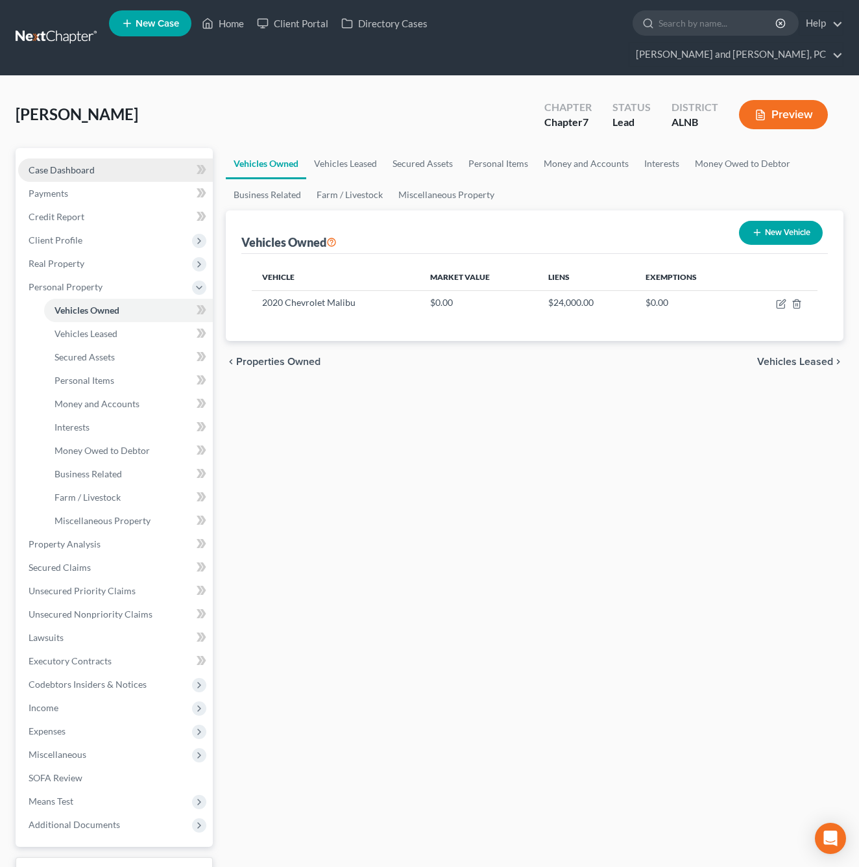
click at [75, 158] on link "Case Dashboard" at bounding box center [115, 169] width 195 height 23
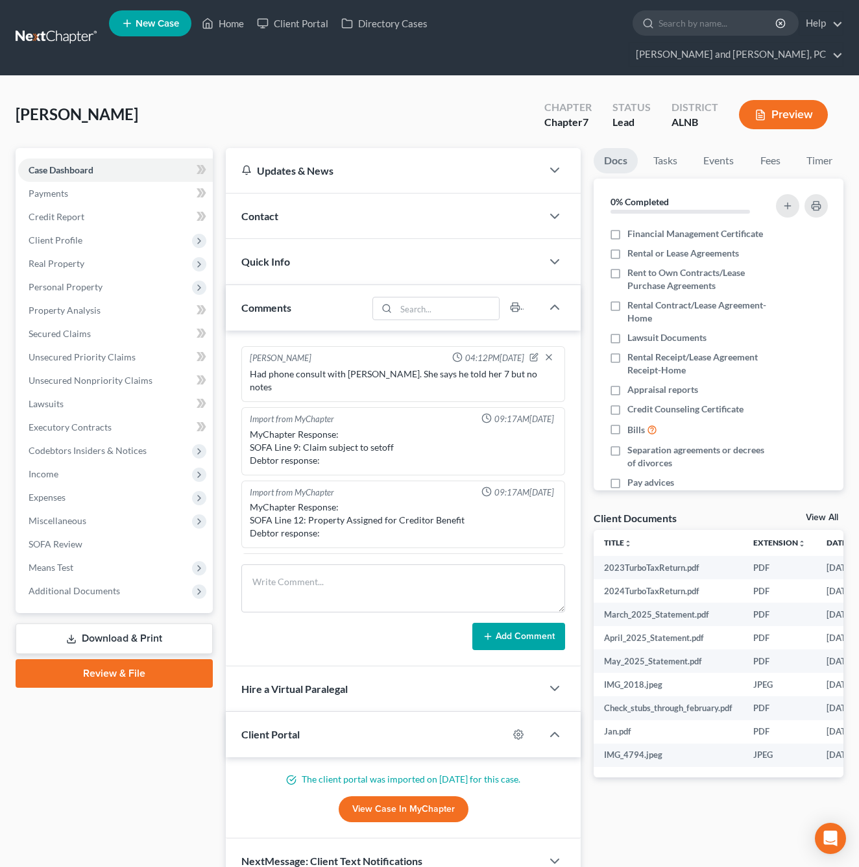
scroll to position [53, 0]
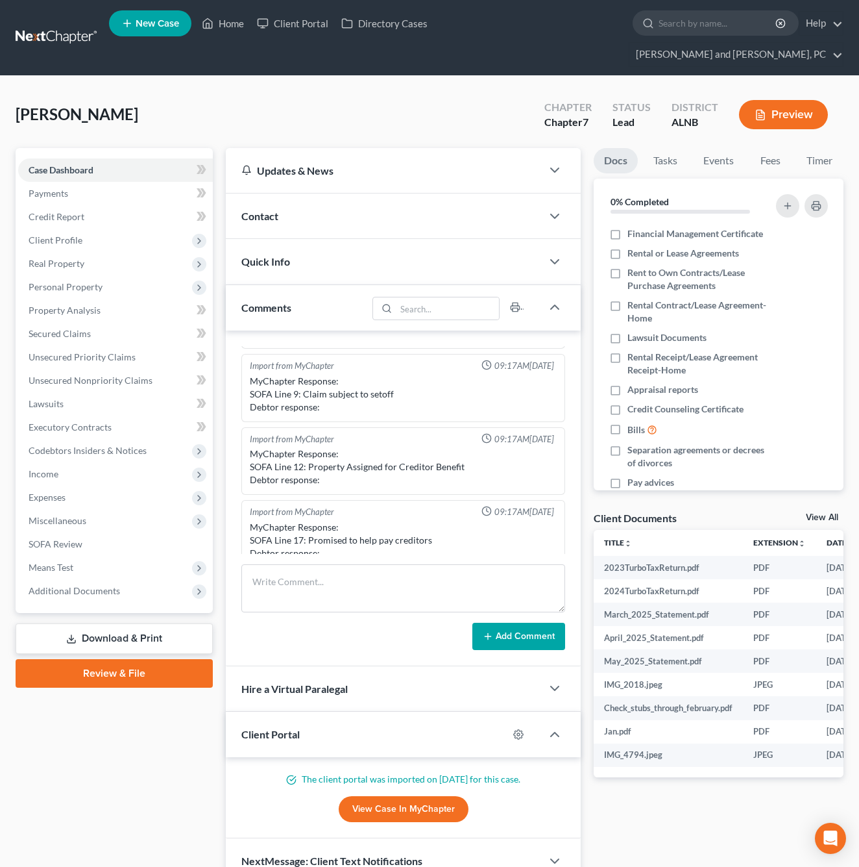
click at [530, 623] on button "Add Comment" at bounding box center [519, 636] width 93 height 27
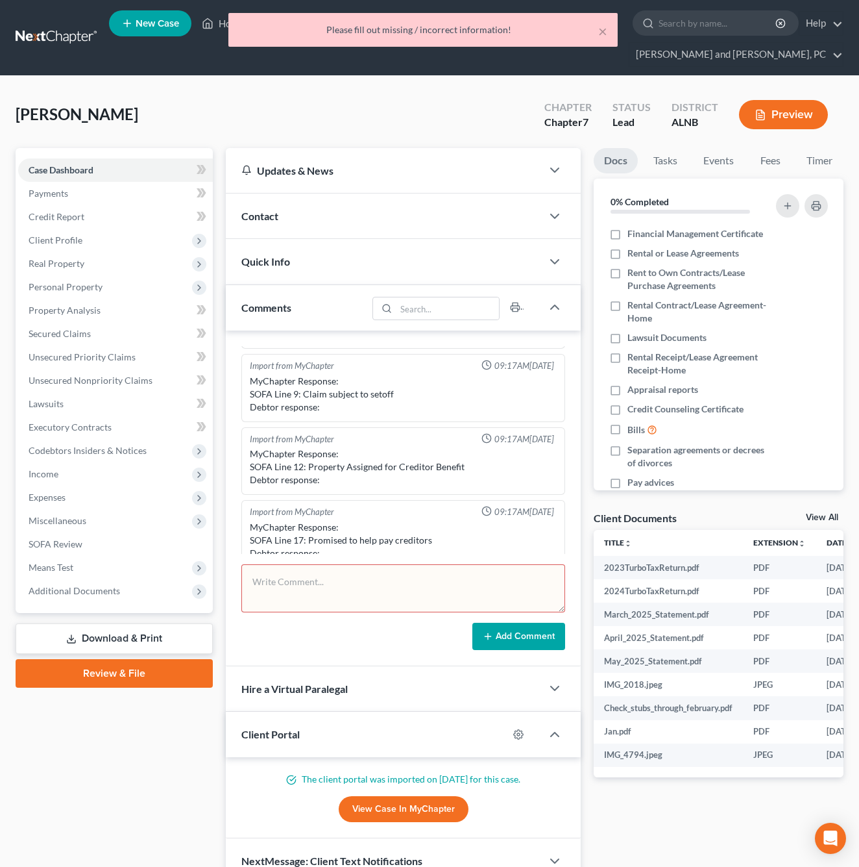
click at [454, 567] on textarea at bounding box center [403, 588] width 324 height 48
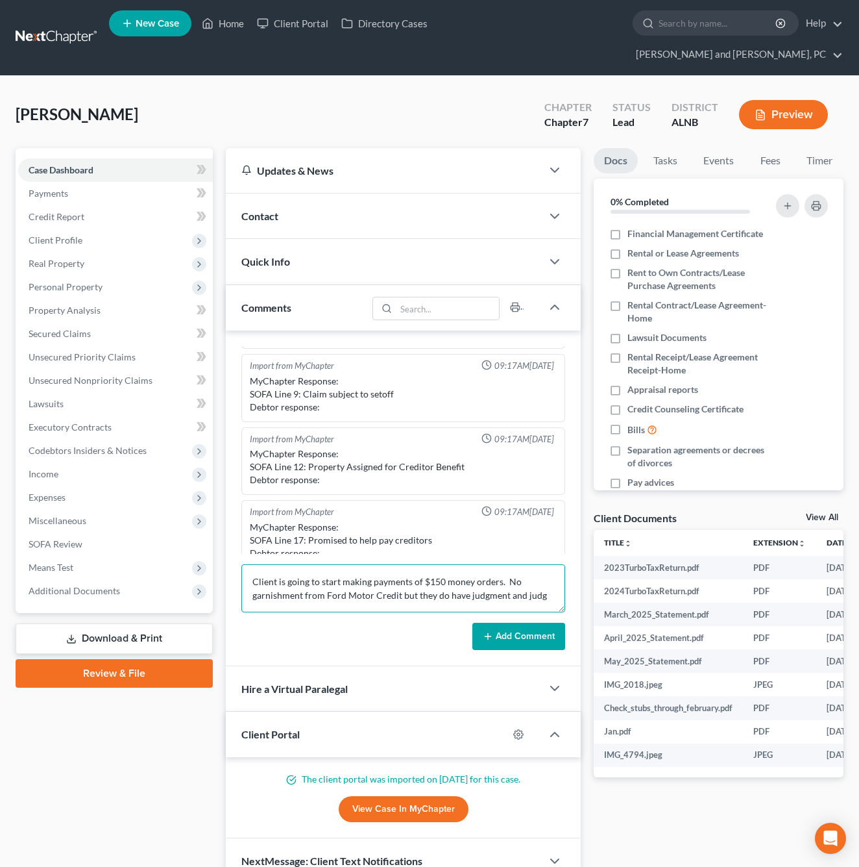
scroll to position [3, 0]
type textarea "Client is going to start making payments of $150 money orders. No garnishment f…"
click at [505, 623] on button "Add Comment" at bounding box center [519, 636] width 93 height 27
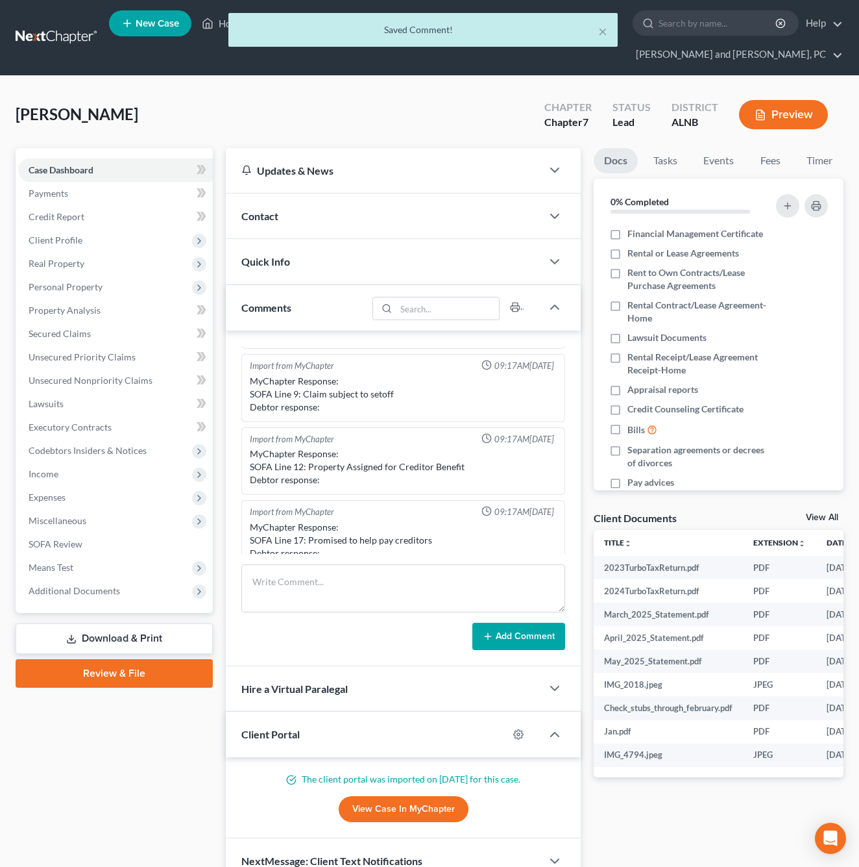
scroll to position [127, 0]
